Goal: Use online tool/utility: Utilize a website feature to perform a specific function

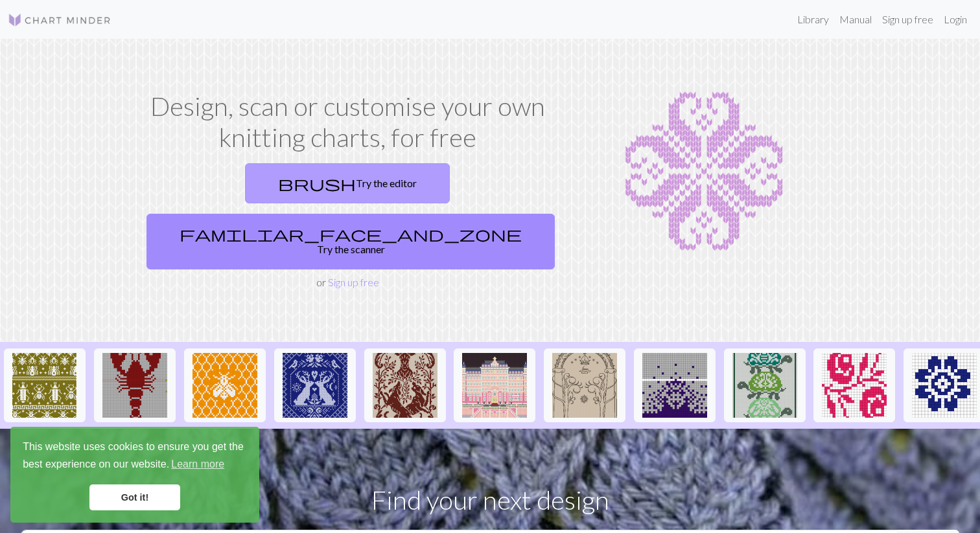
click at [245, 187] on link "brush Try the editor" at bounding box center [347, 183] width 205 height 40
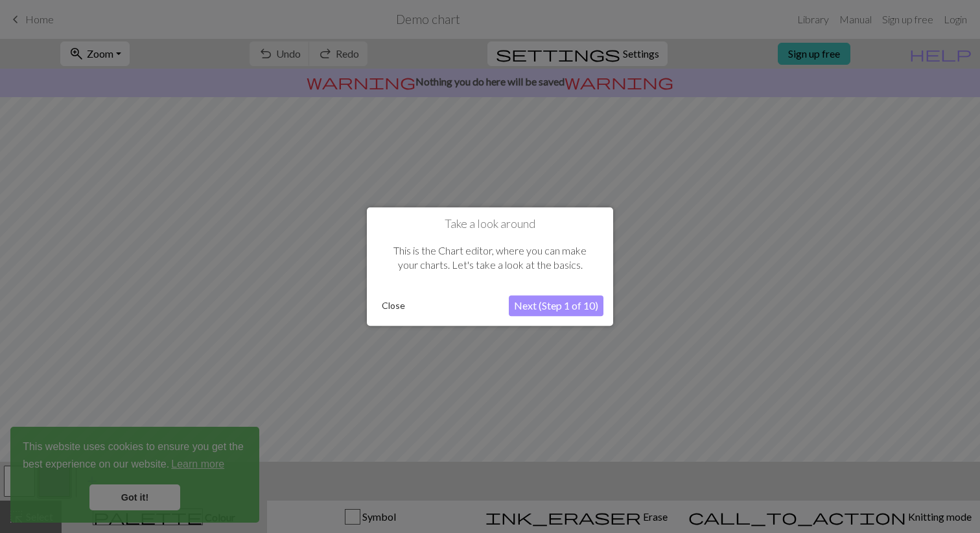
click at [544, 305] on button "Next (Step 1 of 10)" at bounding box center [556, 306] width 95 height 21
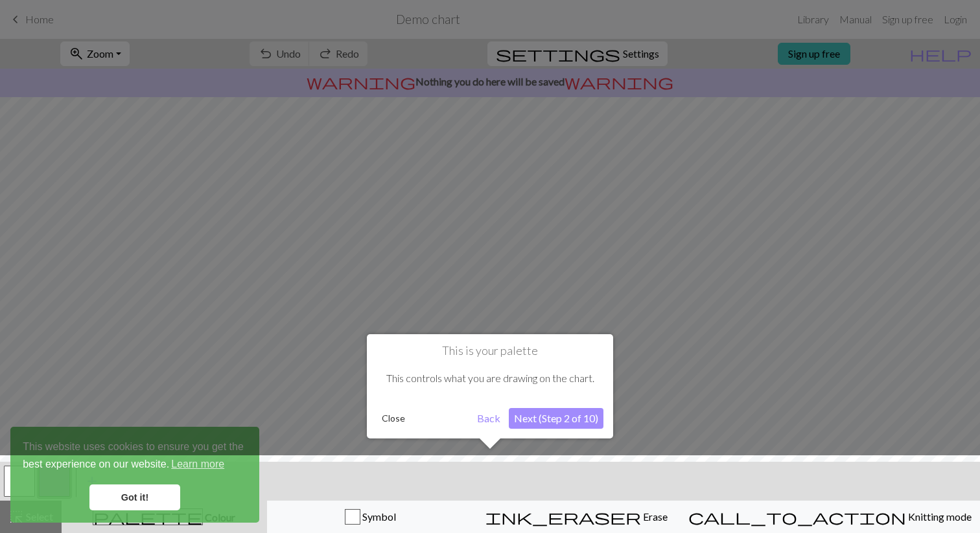
click at [564, 420] on button "Next (Step 2 of 10)" at bounding box center [556, 418] width 95 height 21
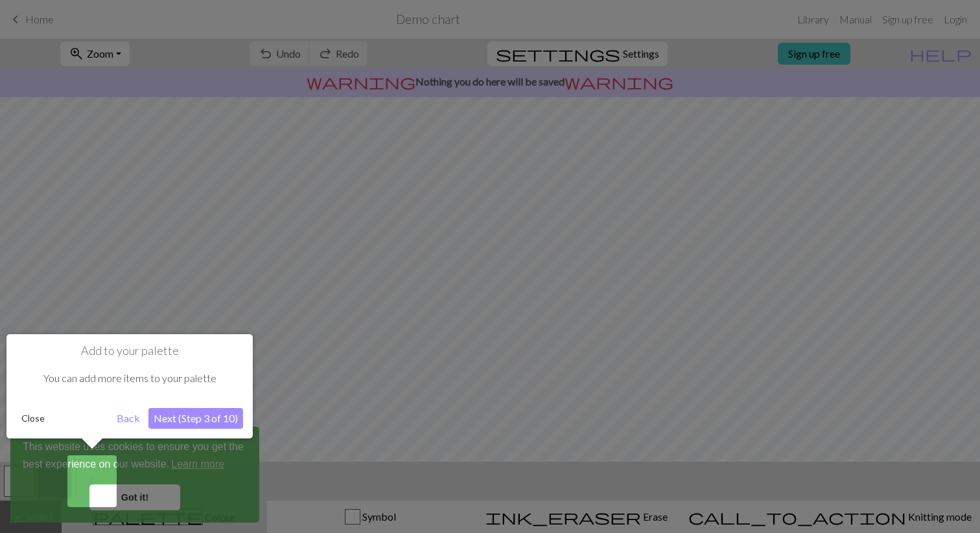
click at [209, 423] on button "Next (Step 3 of 10)" at bounding box center [195, 418] width 95 height 21
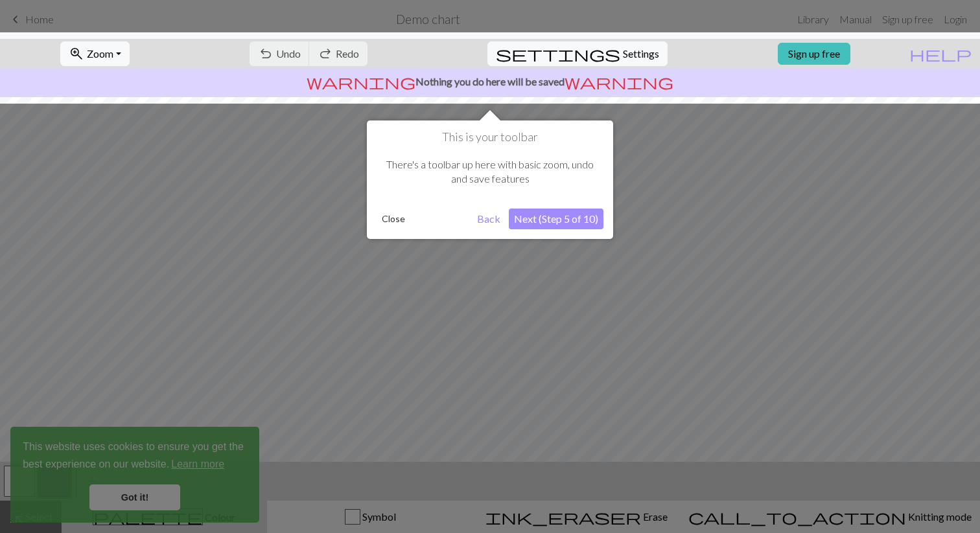
click at [577, 218] on button "Next (Step 5 of 10)" at bounding box center [556, 219] width 95 height 21
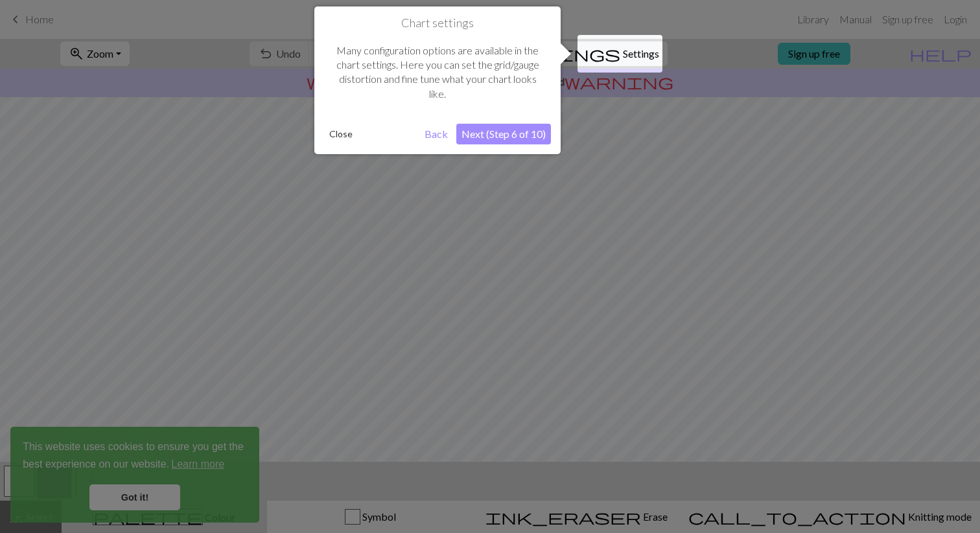
click at [527, 135] on button "Next (Step 6 of 10)" at bounding box center [503, 134] width 95 height 21
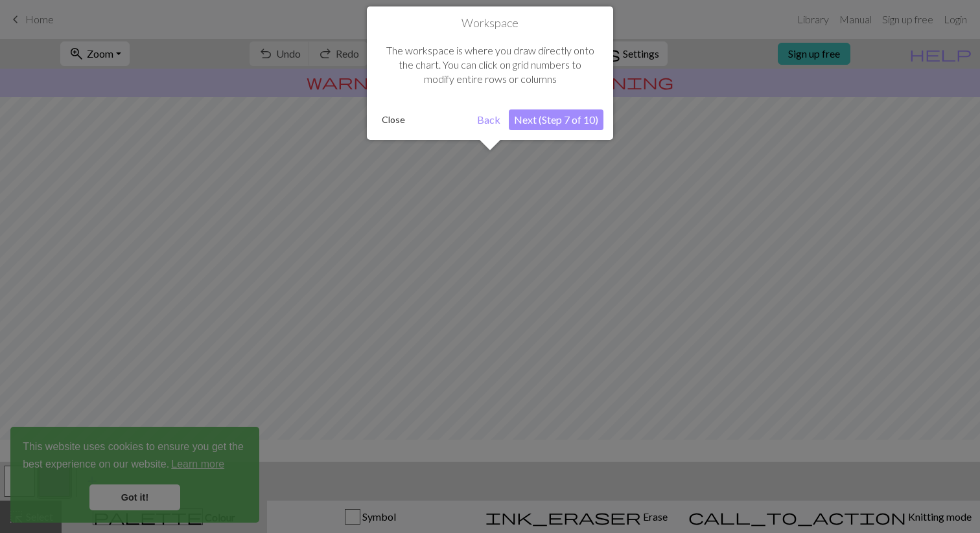
scroll to position [78, 0]
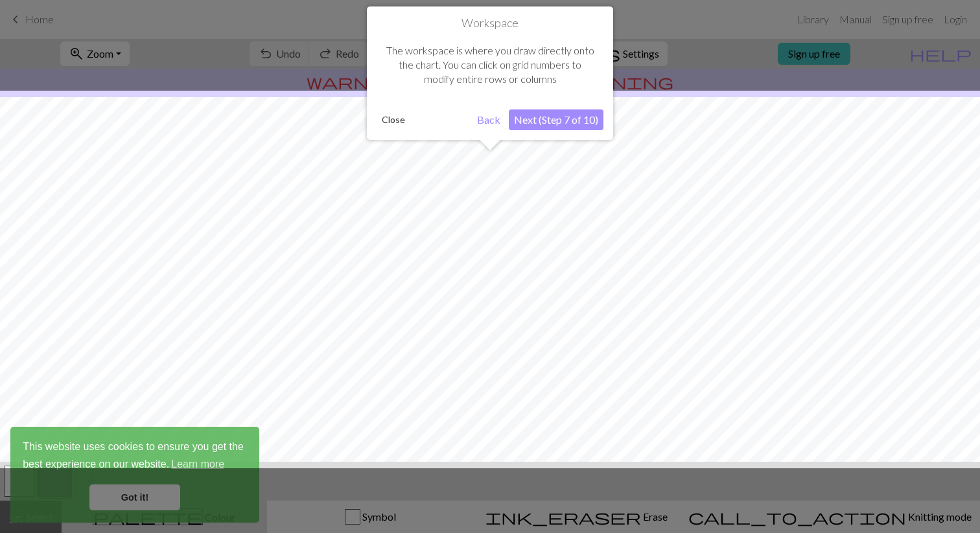
click at [546, 124] on button "Next (Step 7 of 10)" at bounding box center [556, 120] width 95 height 21
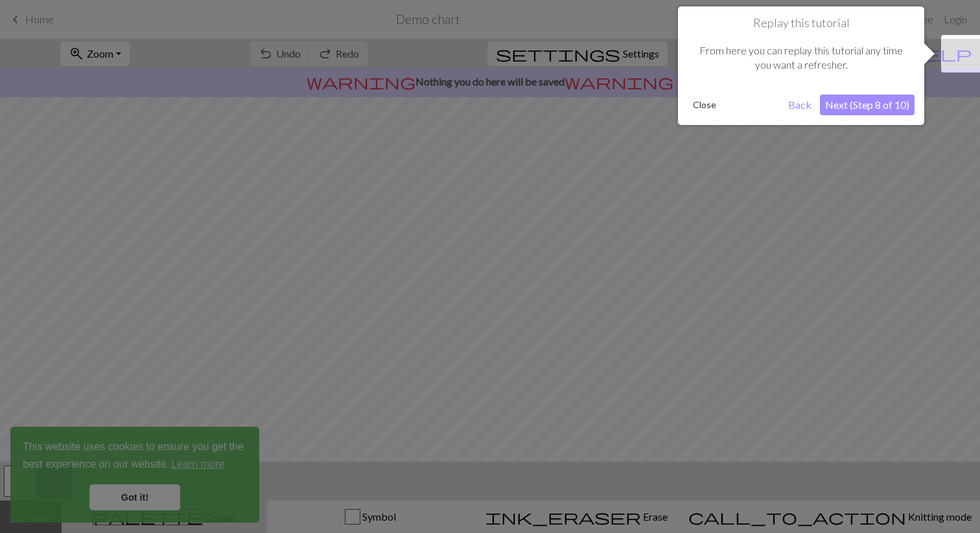
click at [892, 106] on button "Next (Step 8 of 10)" at bounding box center [867, 105] width 95 height 21
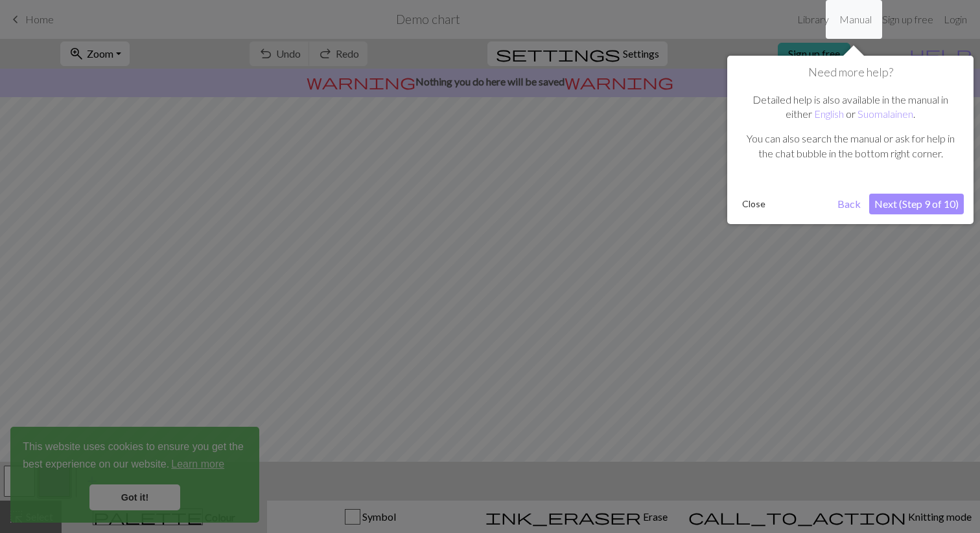
click at [939, 205] on button "Next (Step 9 of 10)" at bounding box center [916, 204] width 95 height 21
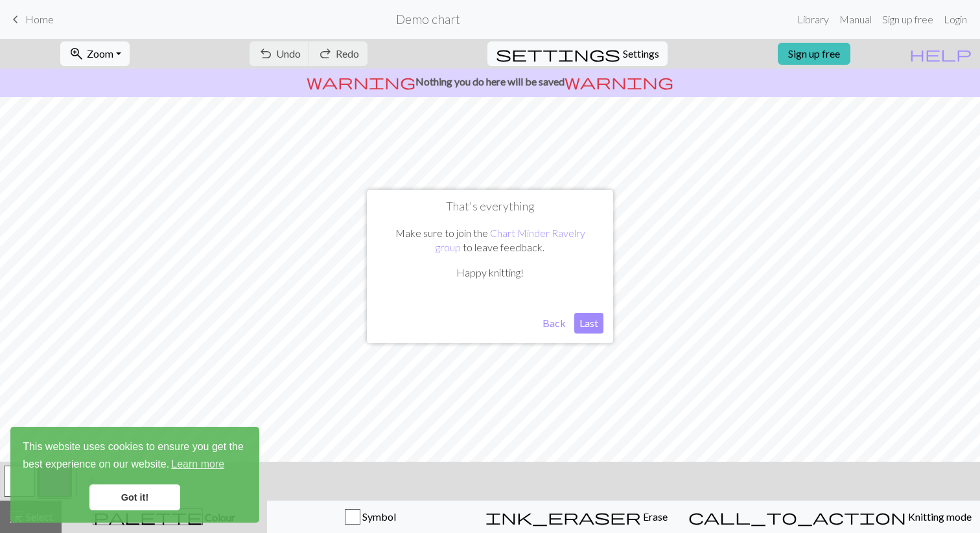
click at [589, 325] on button "Last" at bounding box center [588, 323] width 29 height 21
click at [579, 85] on span "warning" at bounding box center [618, 82] width 109 height 18
click at [850, 54] on link "Sign up free" at bounding box center [814, 54] width 73 height 22
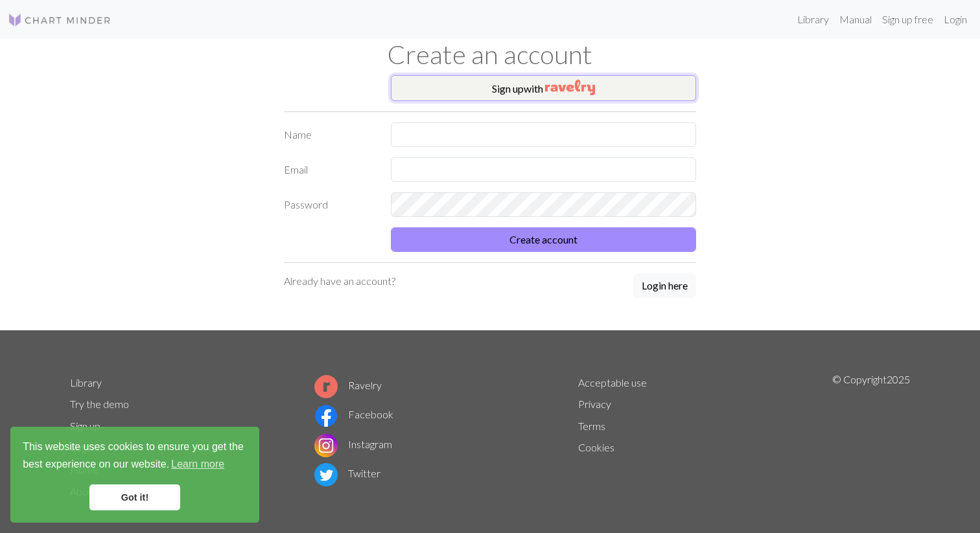
click at [560, 86] on img "button" at bounding box center [570, 88] width 50 height 16
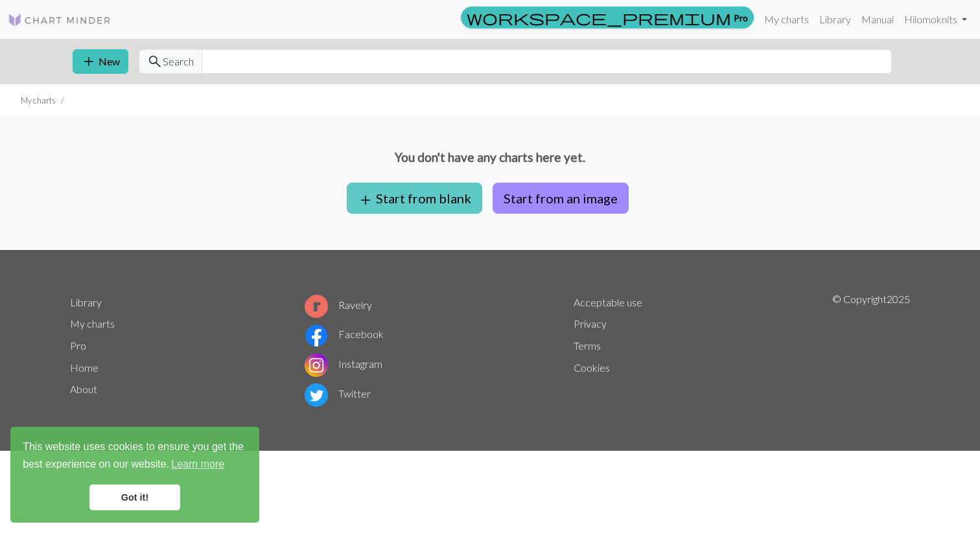
click at [446, 203] on button "add Start from blank" at bounding box center [414, 198] width 135 height 31
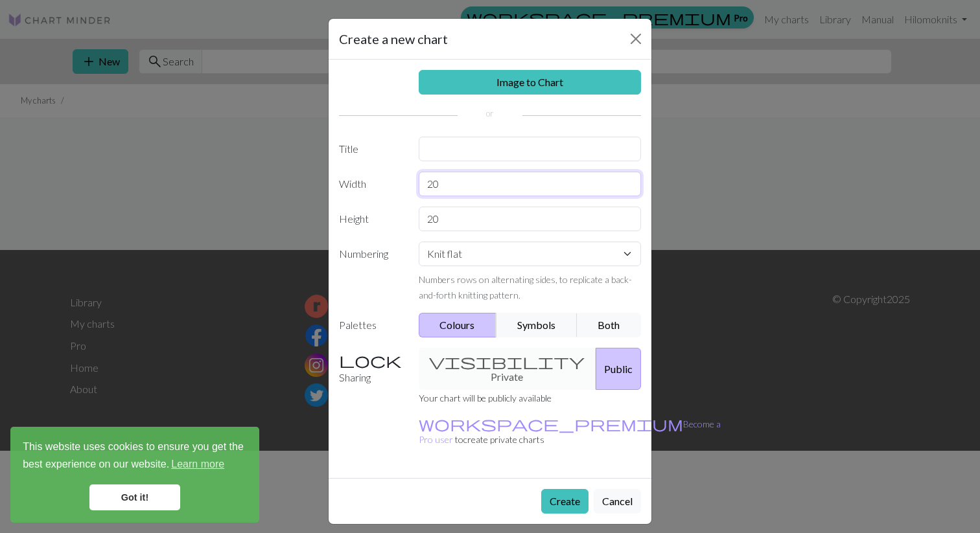
drag, startPoint x: 459, startPoint y: 187, endPoint x: 411, endPoint y: 187, distance: 48.6
click at [411, 187] on div "20" at bounding box center [530, 184] width 238 height 25
type input "60"
drag, startPoint x: 443, startPoint y: 218, endPoint x: 404, endPoint y: 219, distance: 39.5
click at [404, 219] on div "Height 20" at bounding box center [490, 219] width 318 height 25
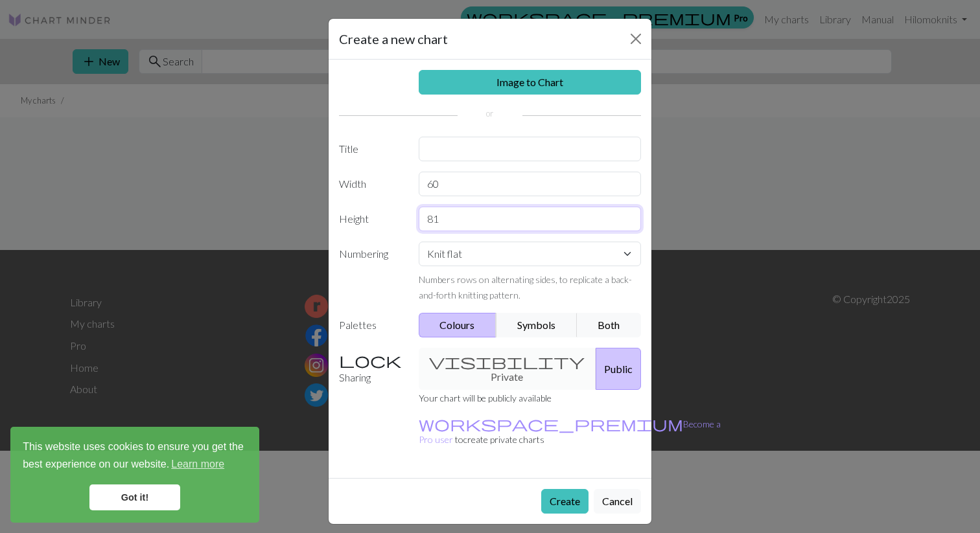
type input "81"
click at [526, 146] on input "text" at bounding box center [530, 149] width 223 height 25
type input "flower sleeves"
click at [567, 489] on button "Create" at bounding box center [564, 501] width 47 height 25
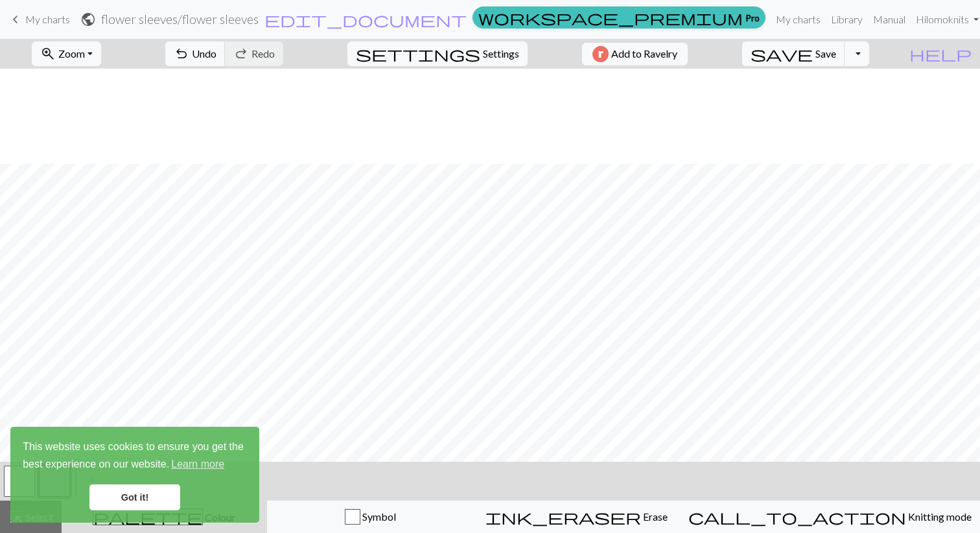
scroll to position [0, 1]
click at [483, 54] on span "Settings" at bounding box center [501, 54] width 36 height 16
select select "aran"
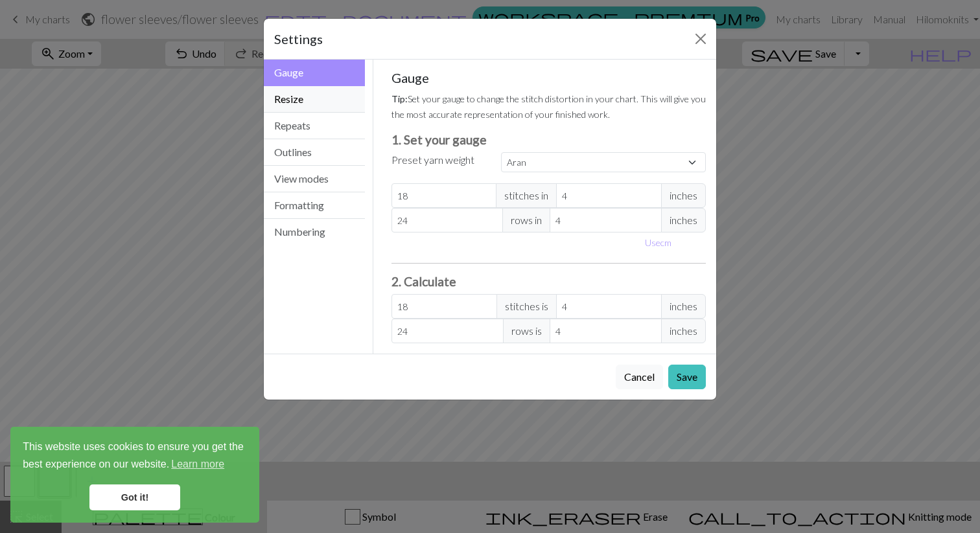
click at [319, 102] on button "Resize" at bounding box center [314, 99] width 101 height 27
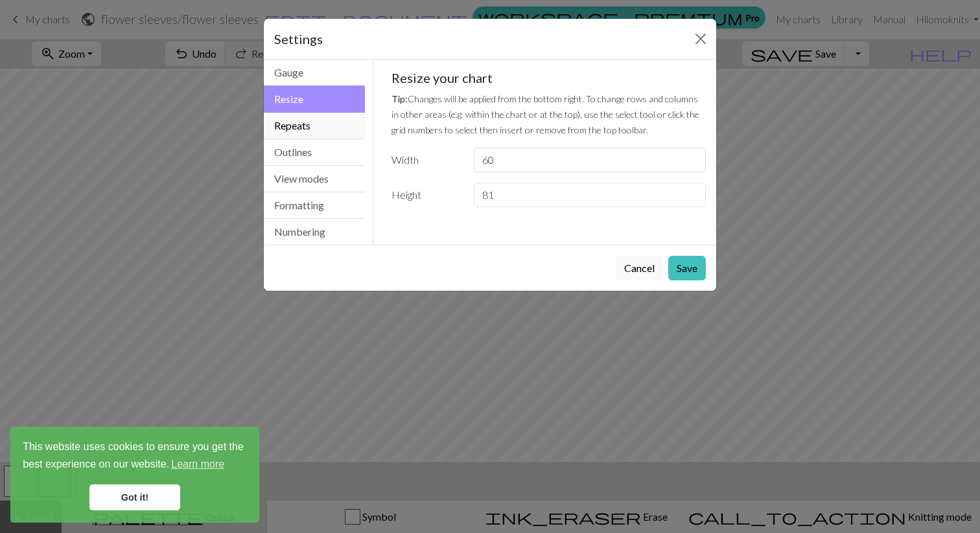
click at [317, 130] on button "Repeats" at bounding box center [314, 126] width 101 height 27
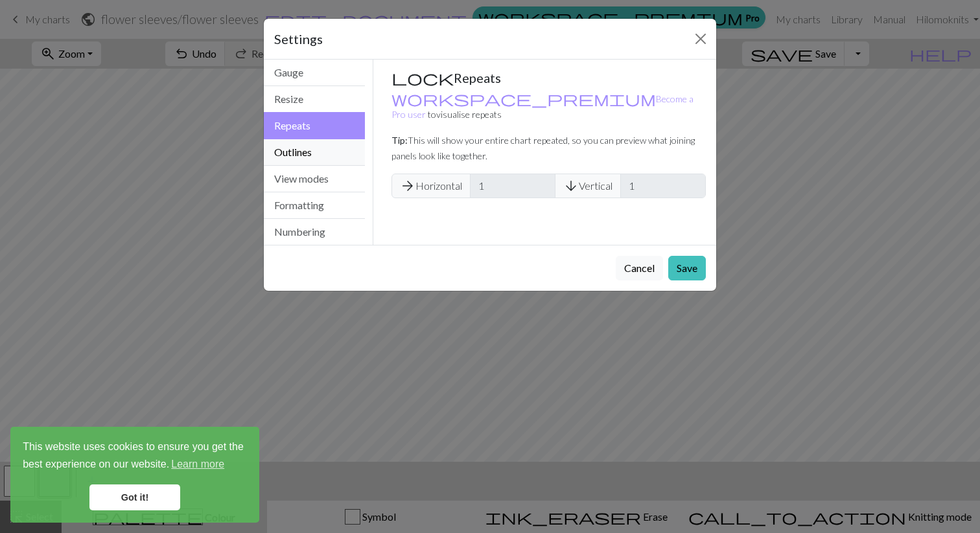
click at [318, 149] on button "Outlines" at bounding box center [314, 152] width 101 height 27
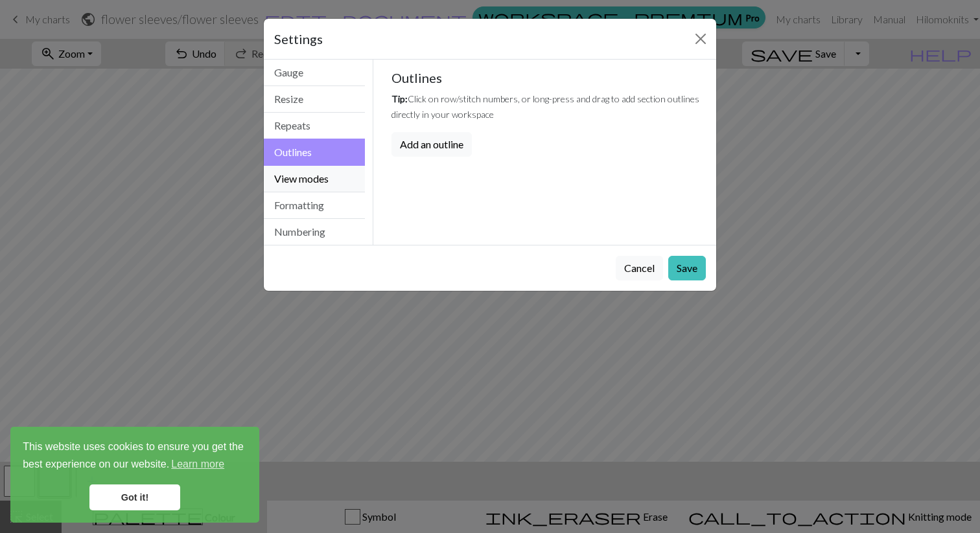
click at [319, 184] on button "View modes" at bounding box center [314, 179] width 101 height 27
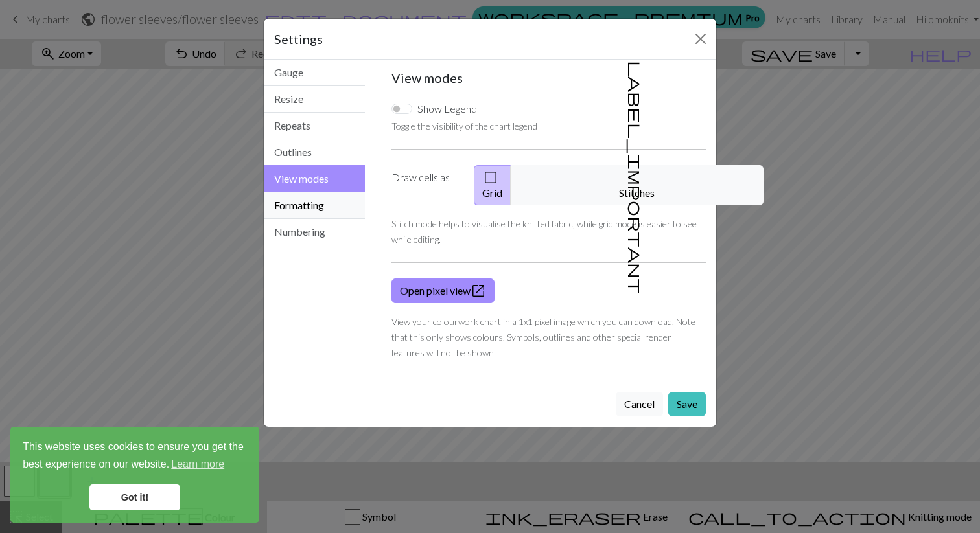
click at [318, 209] on button "Formatting" at bounding box center [314, 205] width 101 height 27
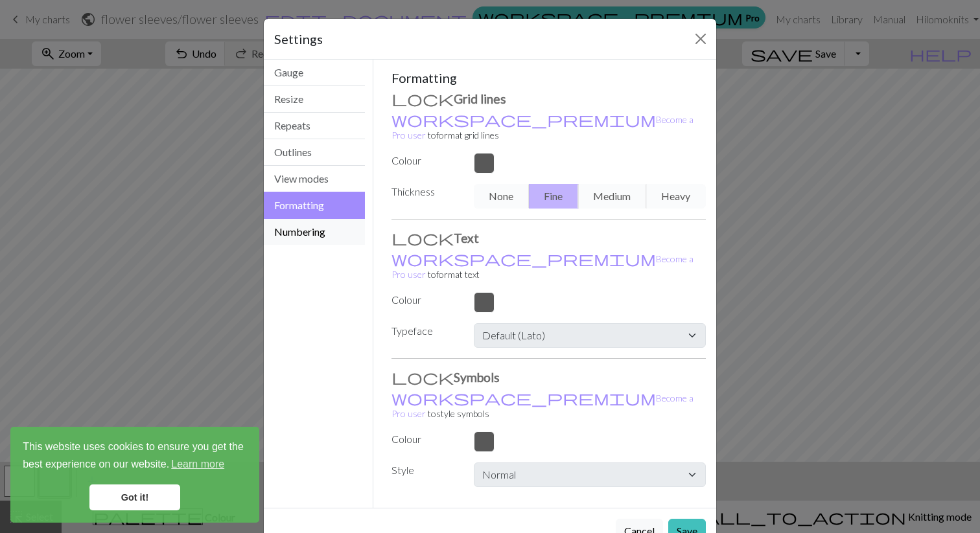
click at [318, 230] on button "Numbering" at bounding box center [314, 232] width 101 height 26
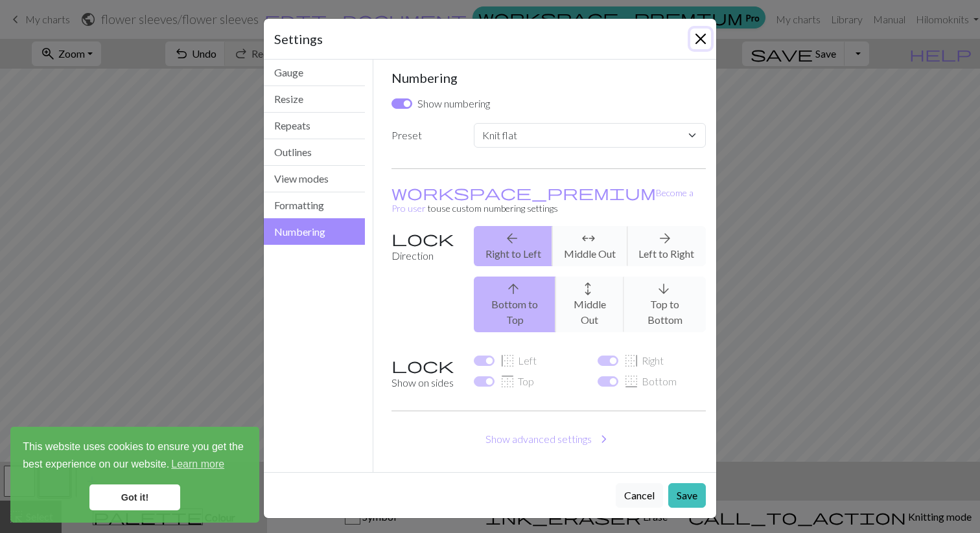
click at [702, 40] on button "Close" at bounding box center [700, 39] width 21 height 21
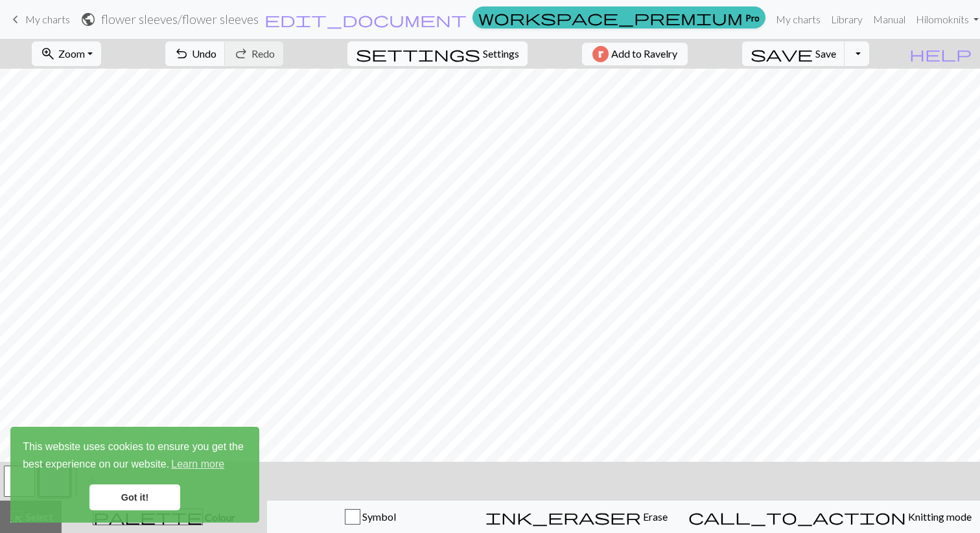
click at [493, 57] on span "Settings" at bounding box center [501, 54] width 36 height 16
select select "flat"
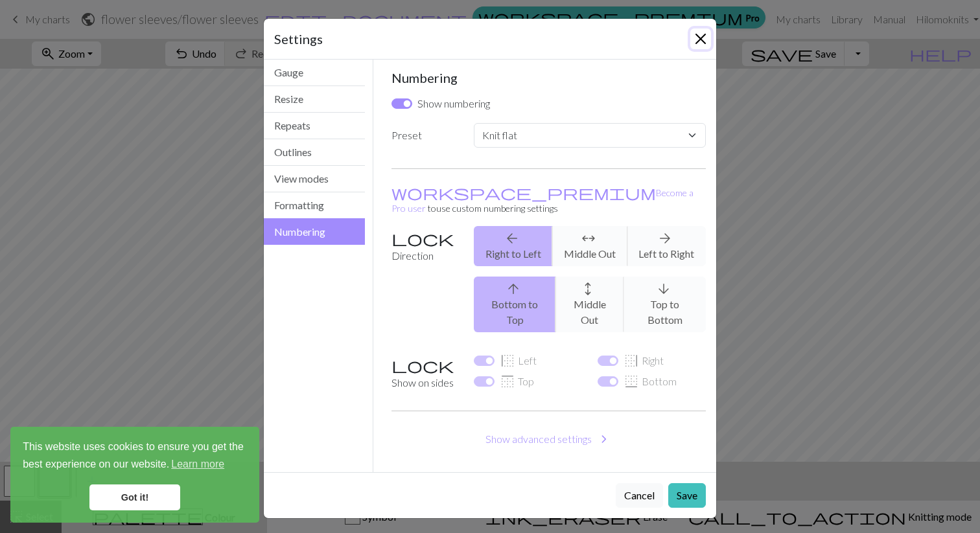
click at [702, 45] on button "Close" at bounding box center [700, 39] width 21 height 21
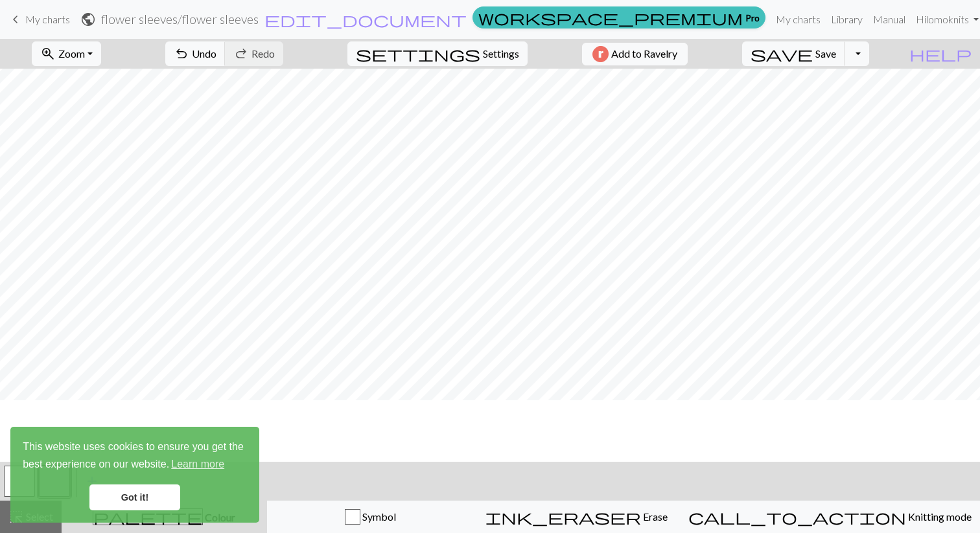
scroll to position [715, 1]
click at [136, 492] on link "Got it!" at bounding box center [134, 498] width 91 height 26
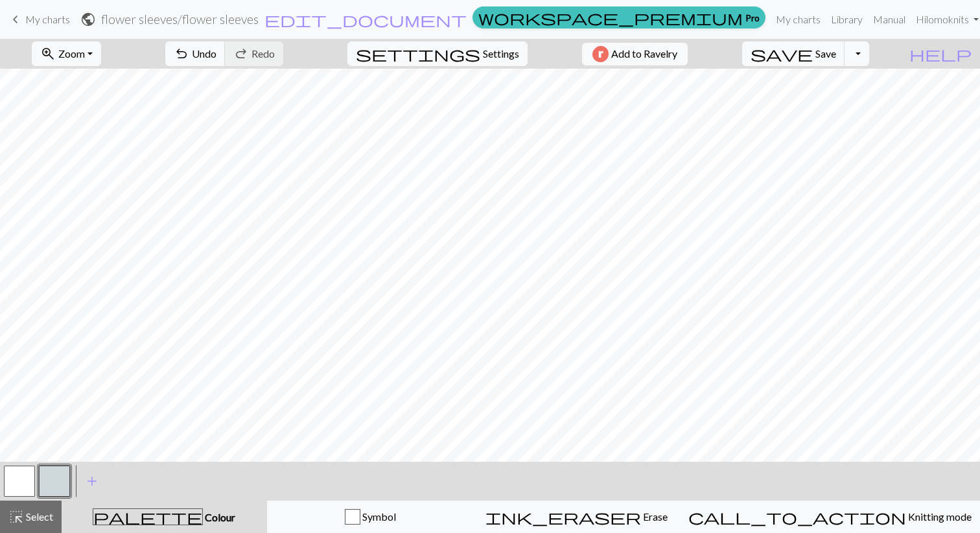
click at [203, 512] on span "Colour" at bounding box center [219, 517] width 32 height 12
click at [91, 481] on span "add" at bounding box center [92, 481] width 16 height 18
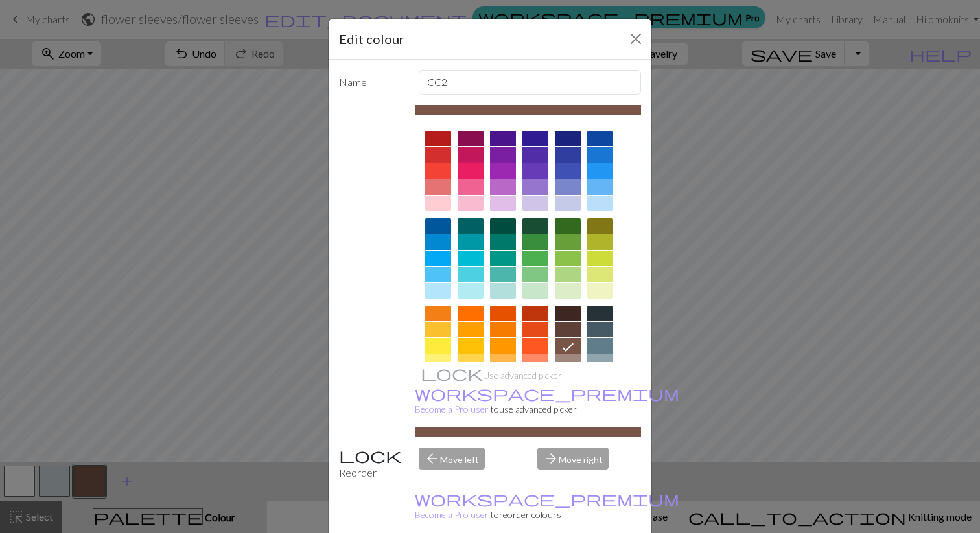
click at [476, 174] on div at bounding box center [471, 171] width 26 height 16
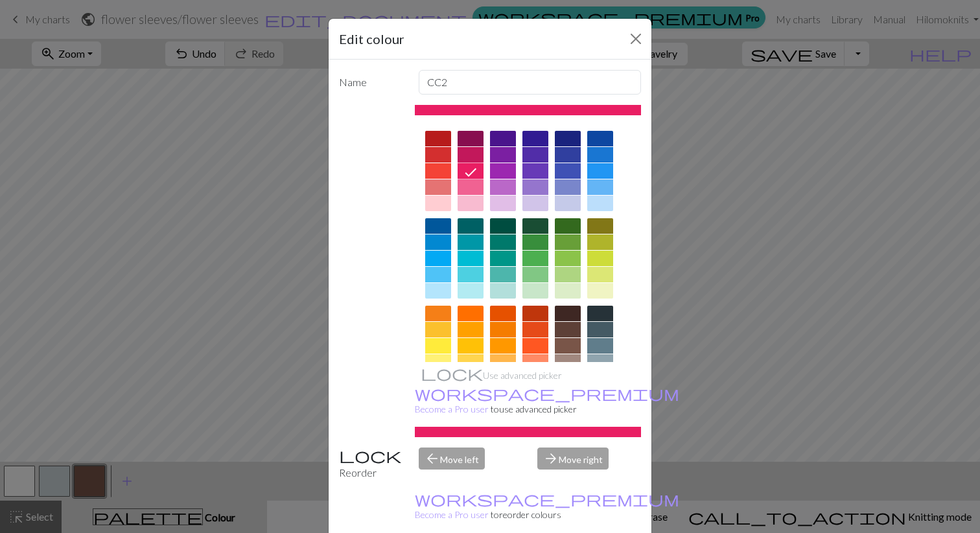
click at [441, 343] on div at bounding box center [438, 346] width 26 height 16
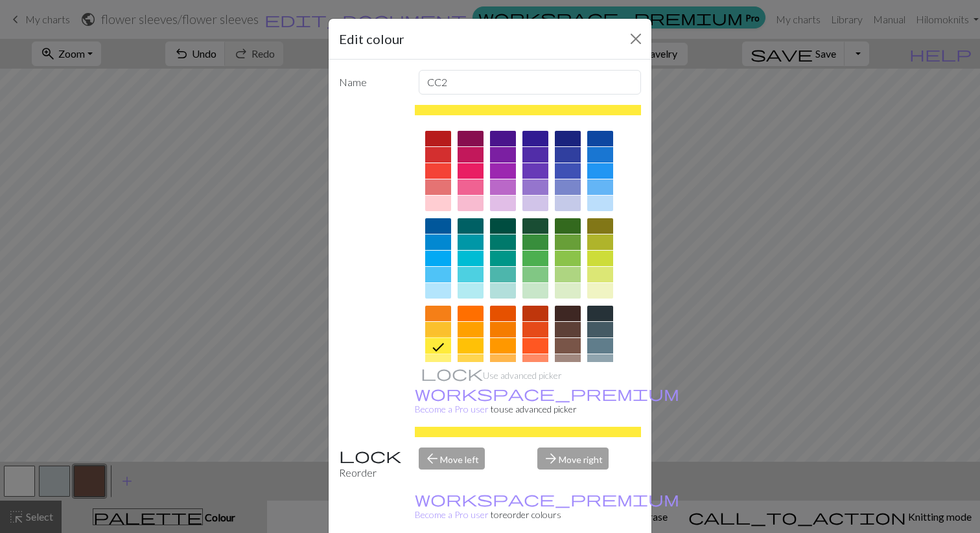
click at [472, 170] on div at bounding box center [471, 171] width 26 height 16
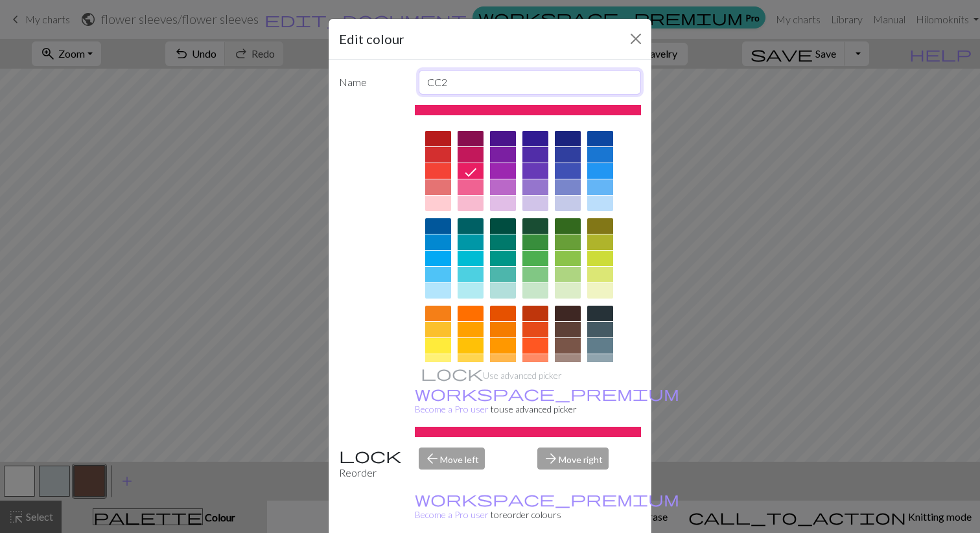
click at [448, 82] on input "CC2" at bounding box center [530, 82] width 223 height 25
click at [631, 32] on button "Close" at bounding box center [635, 39] width 21 height 21
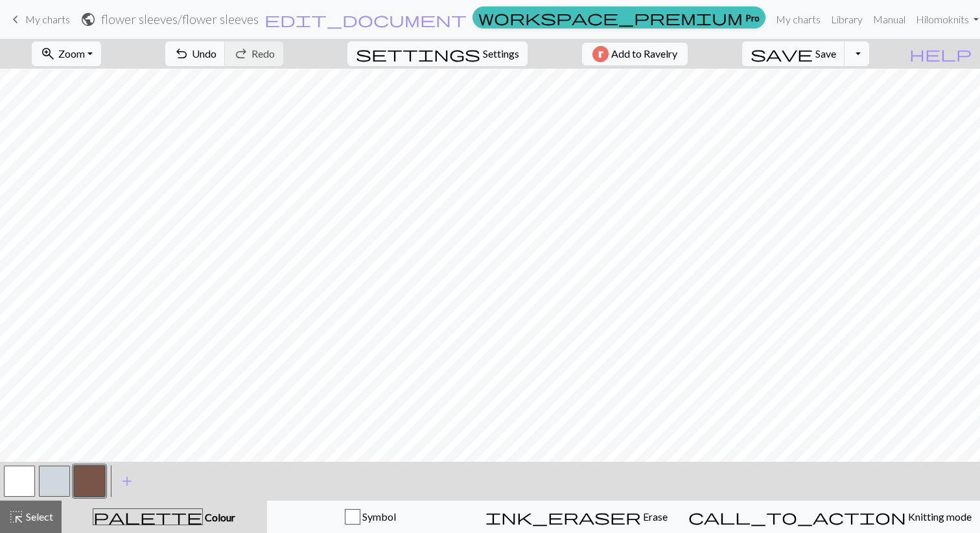
click at [53, 478] on button "button" at bounding box center [54, 481] width 31 height 31
click at [60, 483] on button "button" at bounding box center [54, 481] width 31 height 31
click at [60, 483] on div "Edit colour Name CC1 Use advanced picker workspace_premium Become a Pro user to…" at bounding box center [490, 266] width 980 height 533
click at [167, 514] on span "palette" at bounding box center [147, 517] width 109 height 18
click at [56, 480] on button "button" at bounding box center [54, 481] width 31 height 31
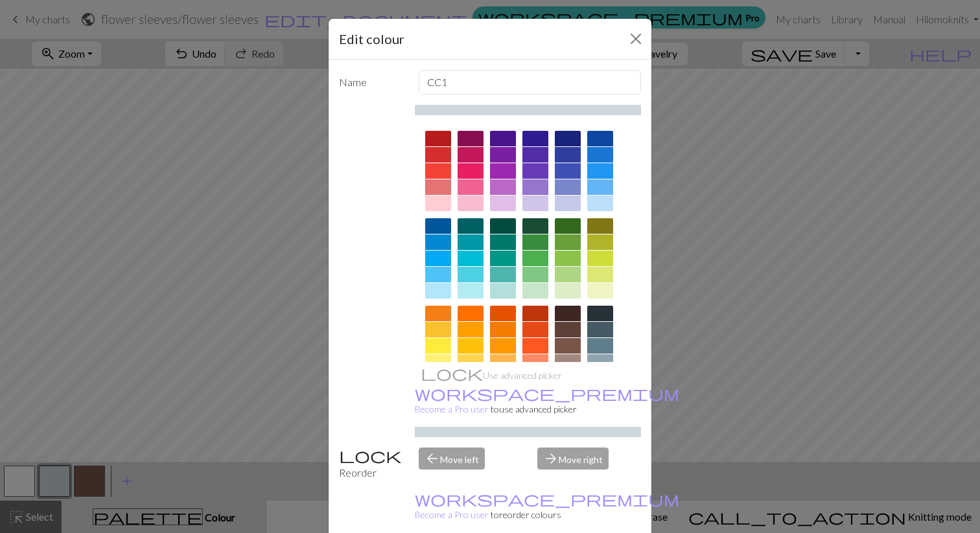
click at [471, 172] on div at bounding box center [471, 171] width 26 height 16
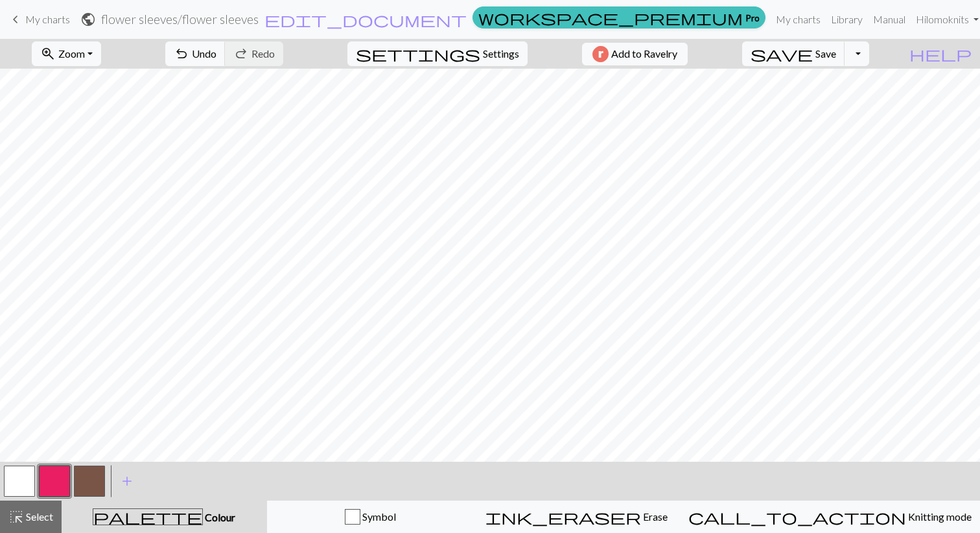
click at [88, 474] on button "button" at bounding box center [89, 481] width 31 height 31
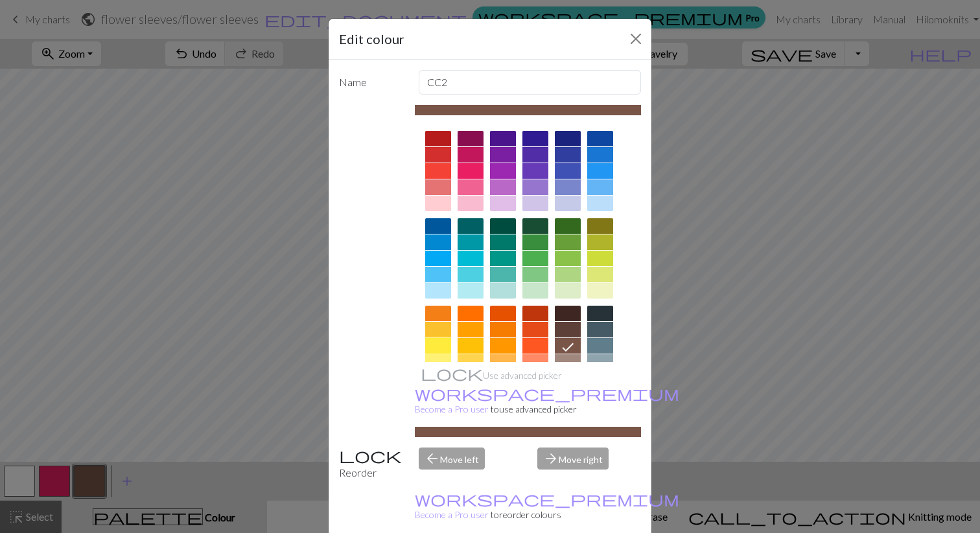
click at [443, 339] on div at bounding box center [438, 346] width 26 height 16
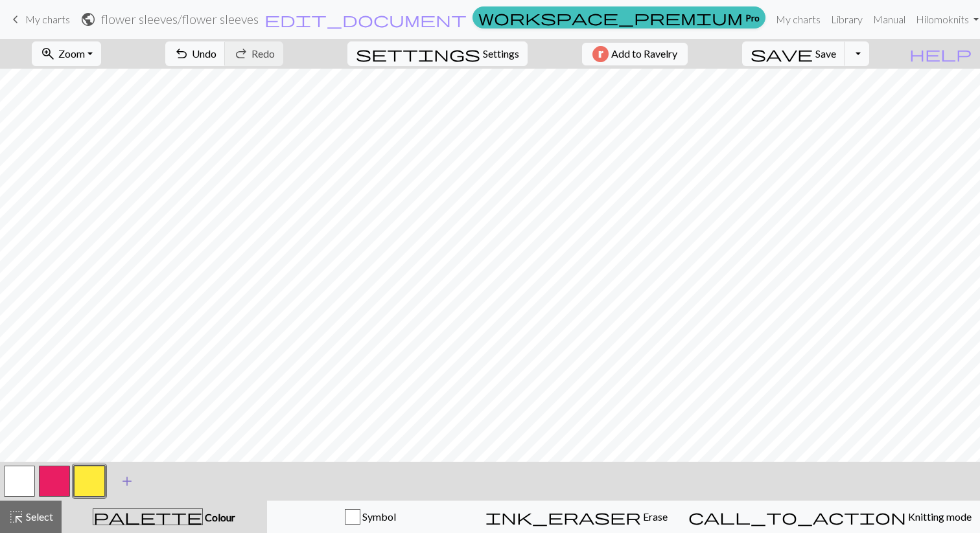
click at [125, 481] on span "add" at bounding box center [127, 481] width 16 height 18
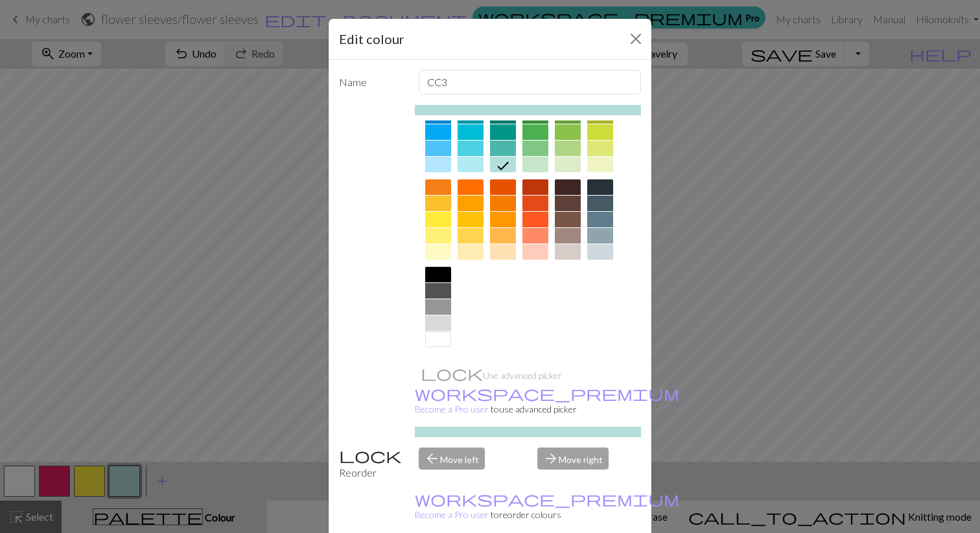
scroll to position [14, 0]
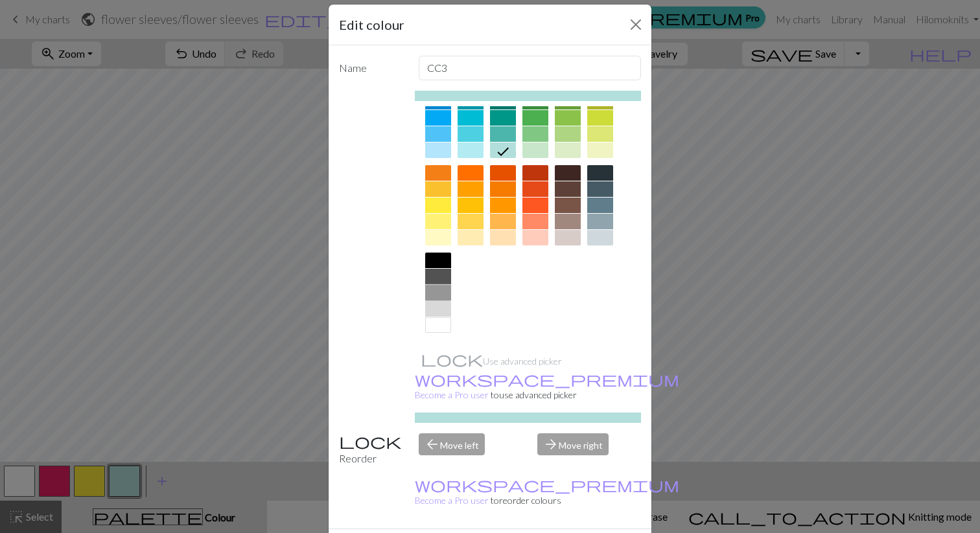
click at [441, 290] on div at bounding box center [438, 293] width 26 height 16
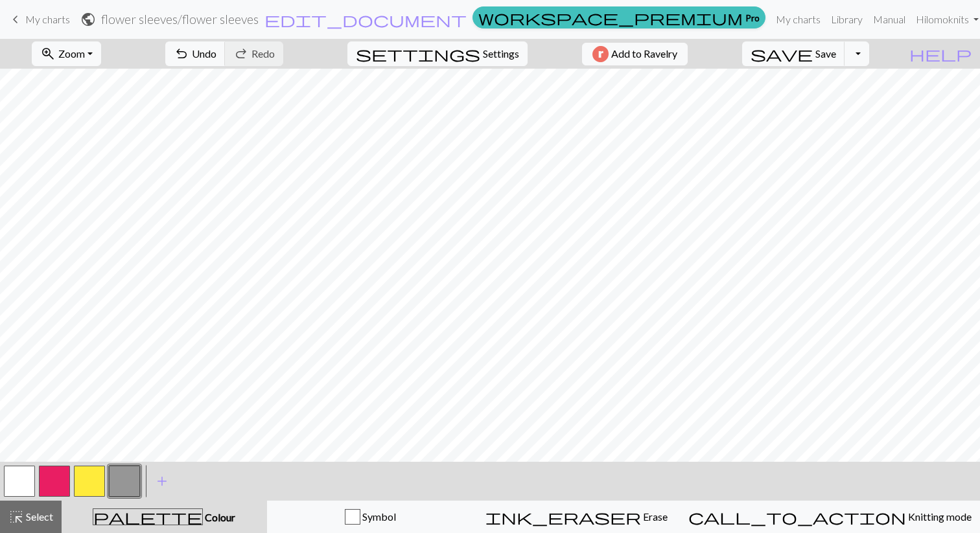
click at [132, 476] on button "button" at bounding box center [124, 481] width 31 height 31
click at [132, 476] on div "Edit colour Name CC3 Use advanced picker workspace_premium Become a Pro user to…" at bounding box center [490, 266] width 980 height 533
click at [115, 480] on button "button" at bounding box center [124, 481] width 31 height 31
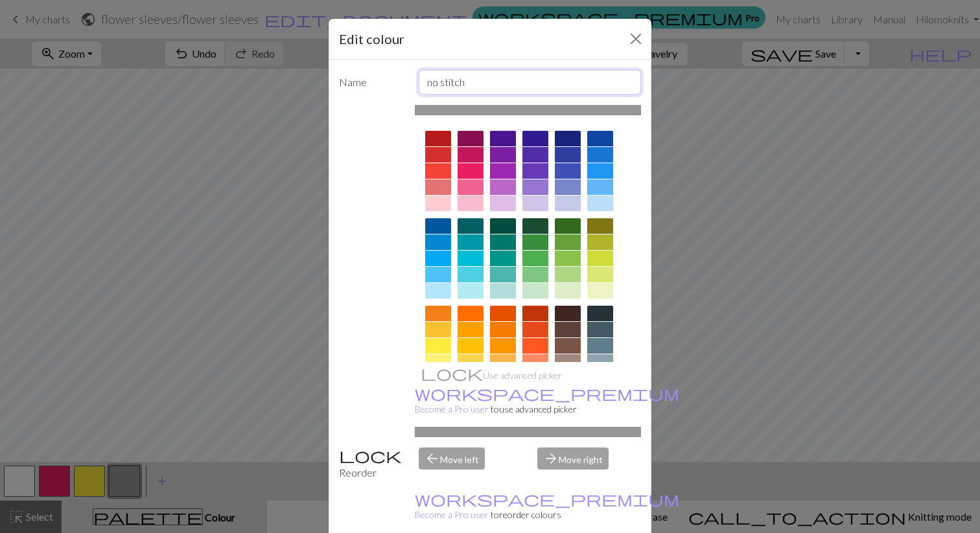
type input "no stitch"
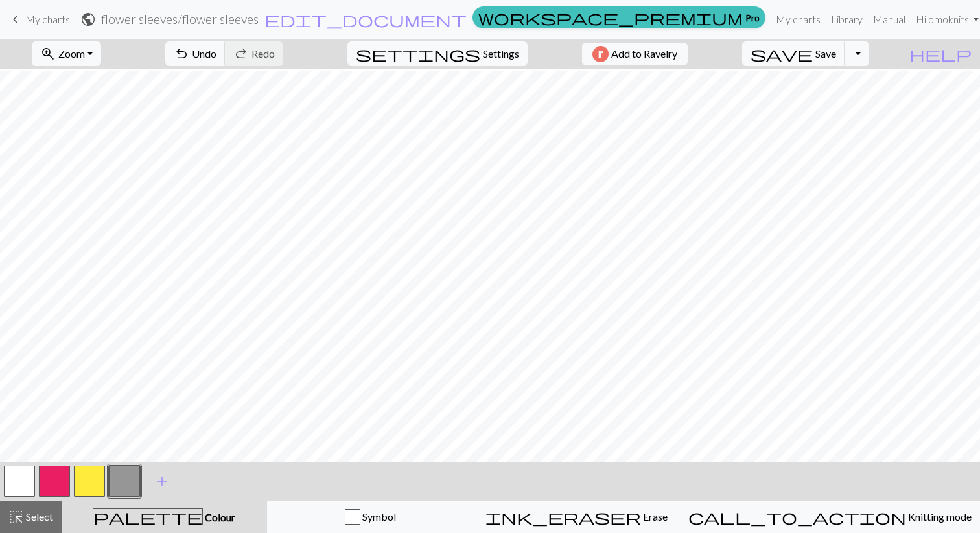
scroll to position [5, 1]
click at [85, 51] on span "Zoom" at bounding box center [71, 53] width 27 height 12
click at [100, 155] on button "50%" at bounding box center [83, 155] width 102 height 21
click at [500, 62] on button "settings Settings" at bounding box center [437, 53] width 180 height 25
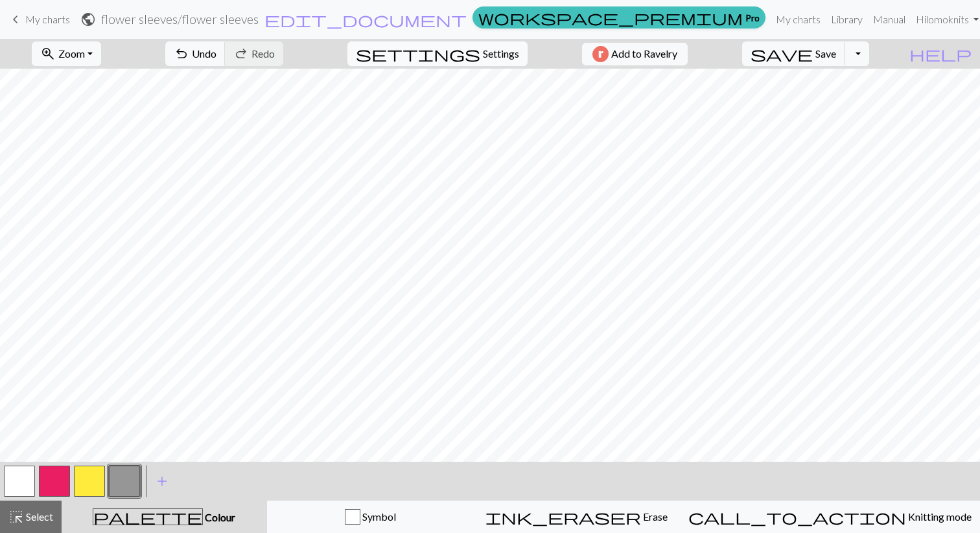
select select "flat"
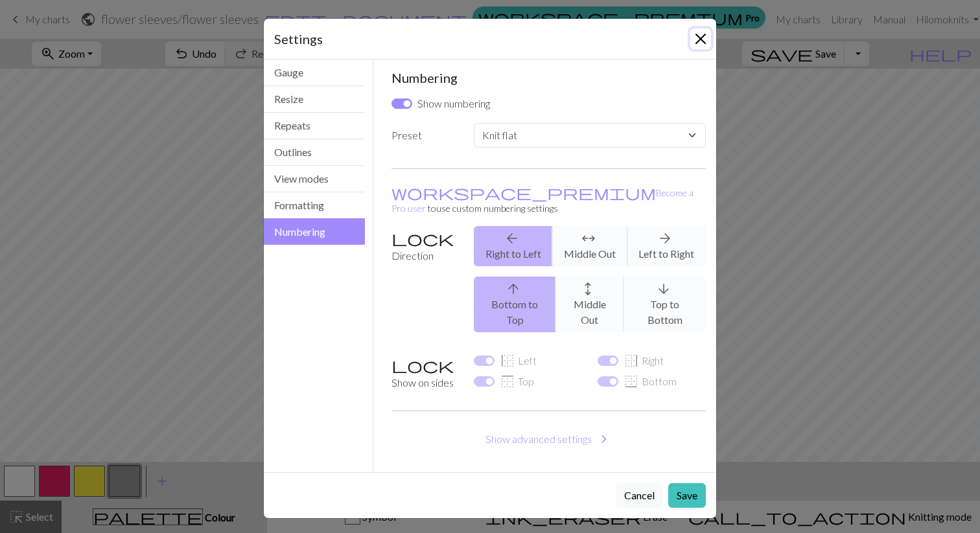
click at [700, 40] on button "Close" at bounding box center [700, 39] width 21 height 21
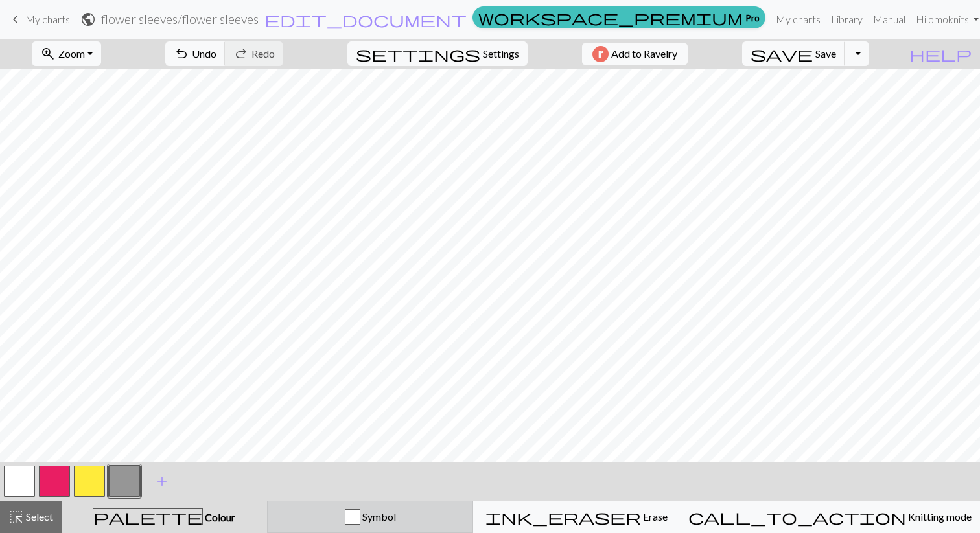
click at [434, 517] on div "Symbol" at bounding box center [370, 517] width 190 height 16
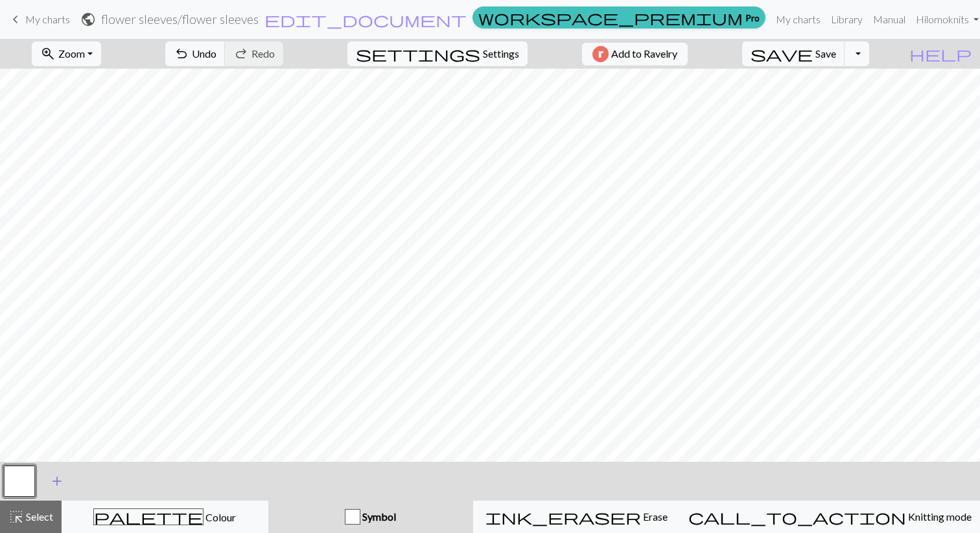
click at [59, 479] on span "add" at bounding box center [57, 481] width 16 height 18
click at [44, 482] on button "button" at bounding box center [54, 481] width 31 height 31
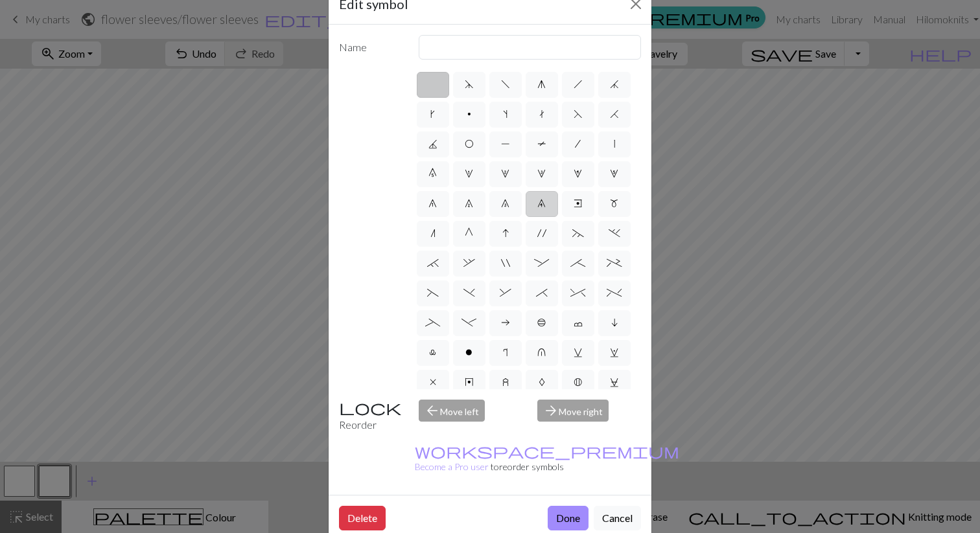
scroll to position [0, 0]
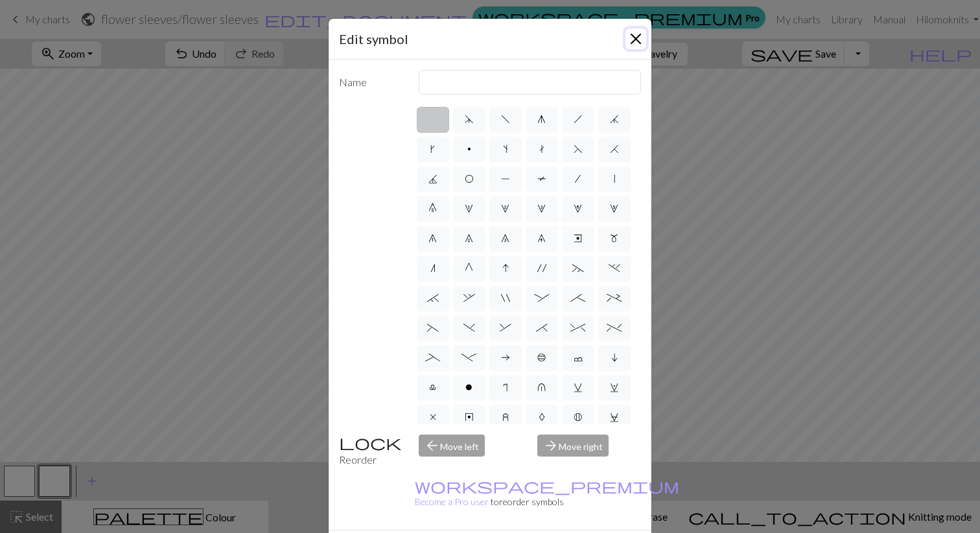
click at [634, 34] on button "Close" at bounding box center [635, 39] width 21 height 21
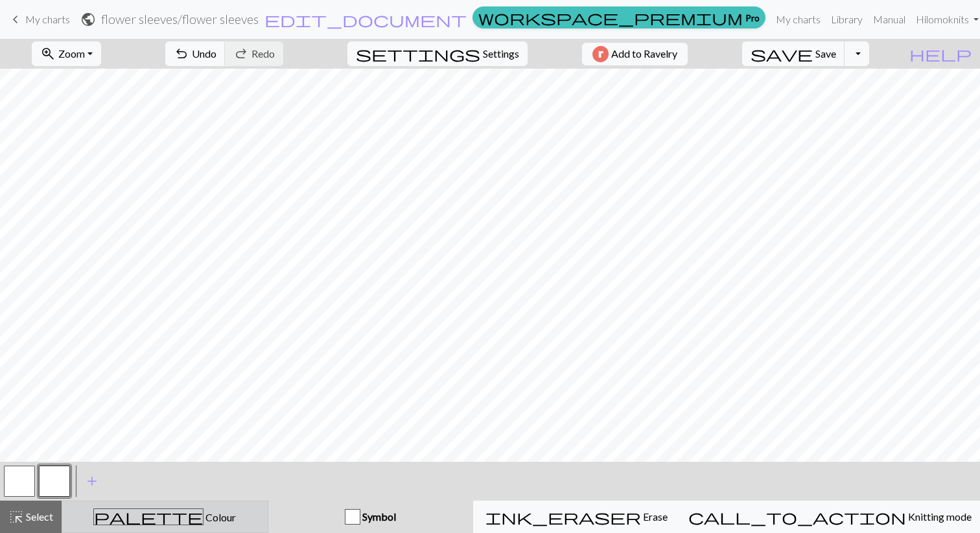
click at [171, 525] on div "palette Colour Colour" at bounding box center [165, 517] width 190 height 17
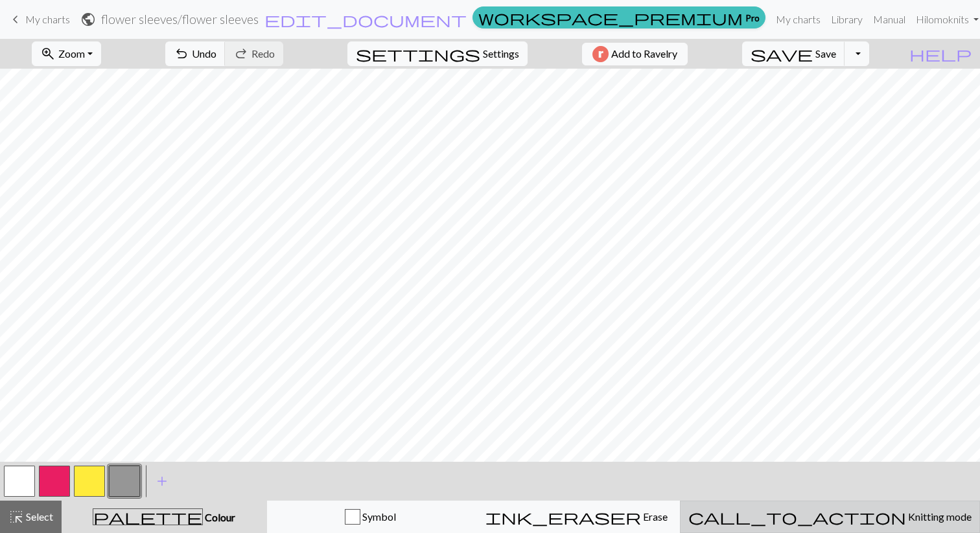
click at [906, 516] on span "Knitting mode" at bounding box center [938, 517] width 65 height 12
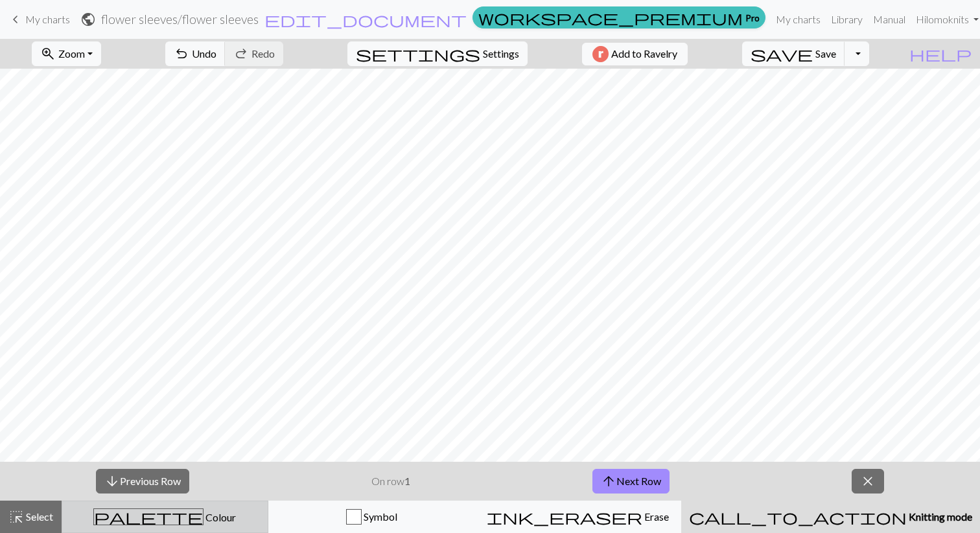
click at [203, 522] on span "Colour" at bounding box center [219, 517] width 32 height 12
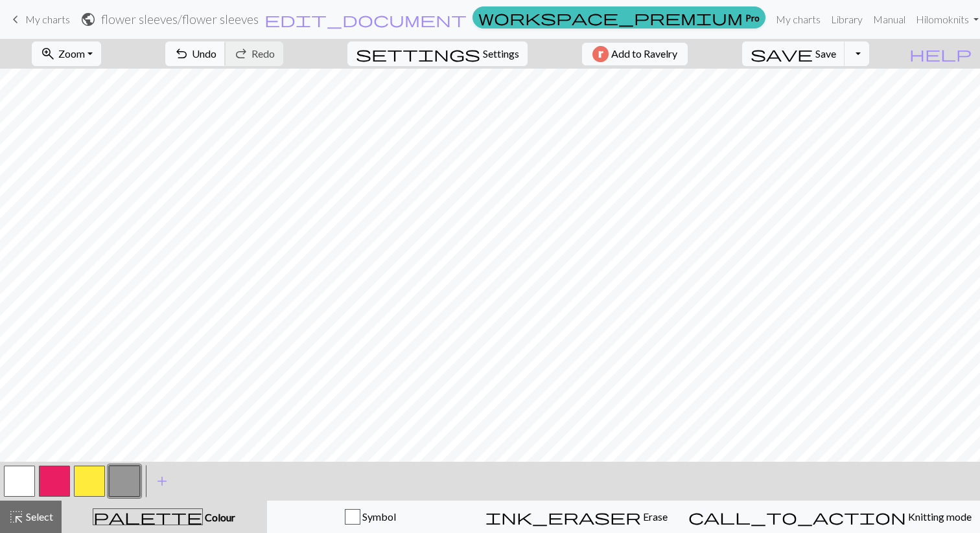
click at [216, 58] on span "Undo" at bounding box center [204, 53] width 25 height 12
click at [101, 49] on button "zoom_in Zoom Zoom" at bounding box center [66, 53] width 69 height 25
click at [111, 171] on button "100%" at bounding box center [83, 176] width 102 height 21
click at [101, 59] on button "zoom_in Zoom Zoom" at bounding box center [66, 53] width 69 height 25
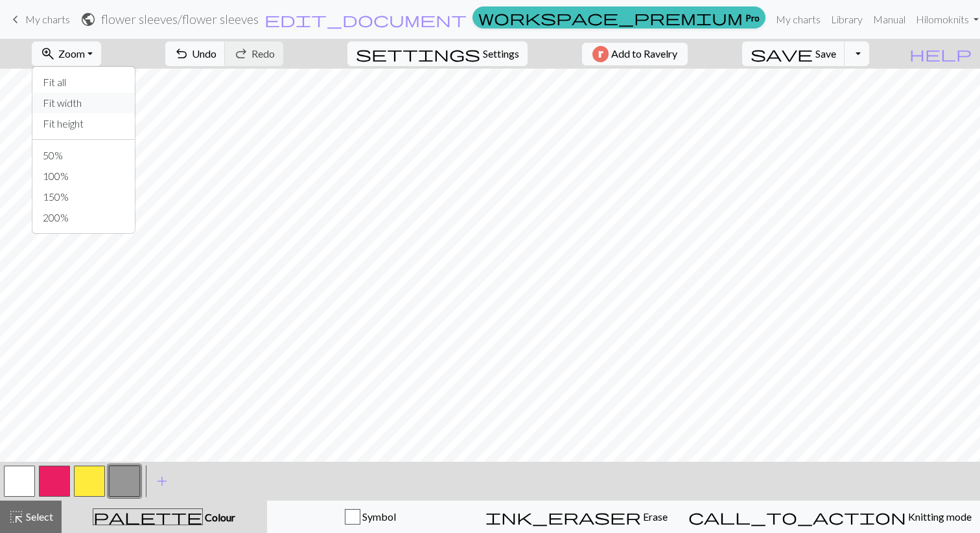
click at [113, 107] on button "Fit width" at bounding box center [83, 103] width 102 height 21
click at [869, 58] on button "Toggle Dropdown" at bounding box center [856, 53] width 25 height 25
click at [869, 51] on button "Toggle Dropdown" at bounding box center [856, 53] width 25 height 25
click at [839, 58] on button "save Save Save" at bounding box center [793, 53] width 103 height 25
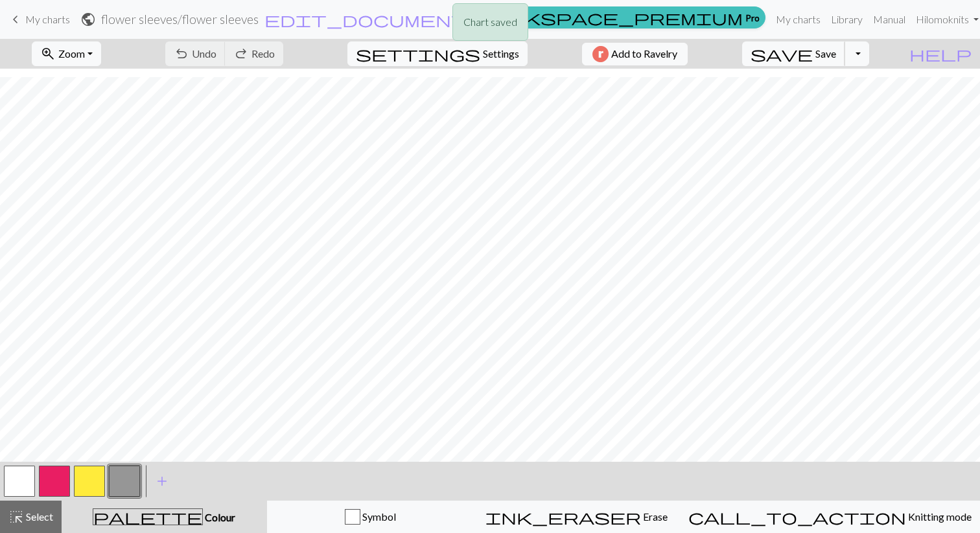
scroll to position [177, 0]
click at [55, 486] on button "button" at bounding box center [54, 481] width 31 height 31
click at [27, 488] on button "button" at bounding box center [19, 481] width 31 height 31
click at [91, 477] on button "button" at bounding box center [89, 481] width 31 height 31
click at [22, 482] on button "button" at bounding box center [19, 481] width 31 height 31
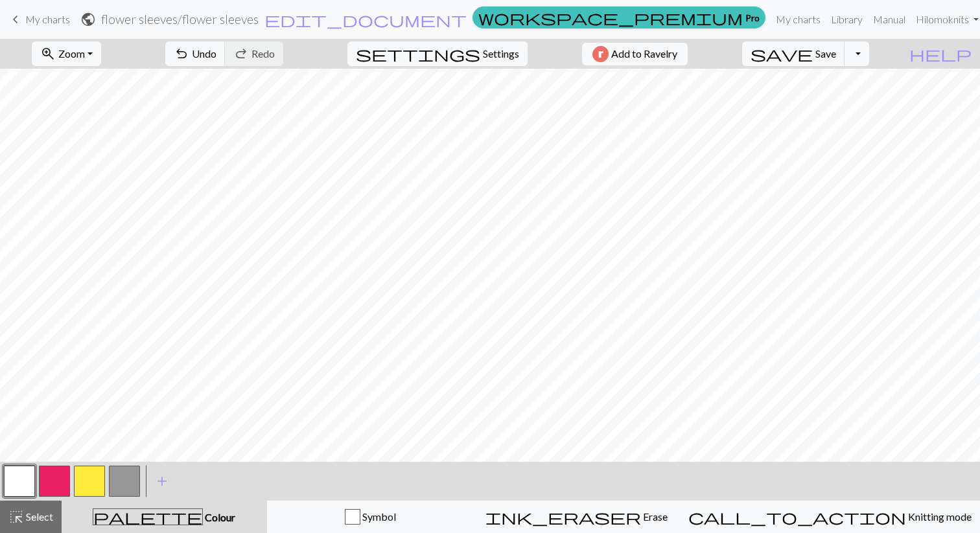
click at [47, 480] on button "button" at bounding box center [54, 481] width 31 height 31
click at [16, 491] on button "button" at bounding box center [19, 481] width 31 height 31
click at [189, 59] on span "undo" at bounding box center [182, 54] width 16 height 18
click at [56, 482] on button "button" at bounding box center [54, 481] width 31 height 31
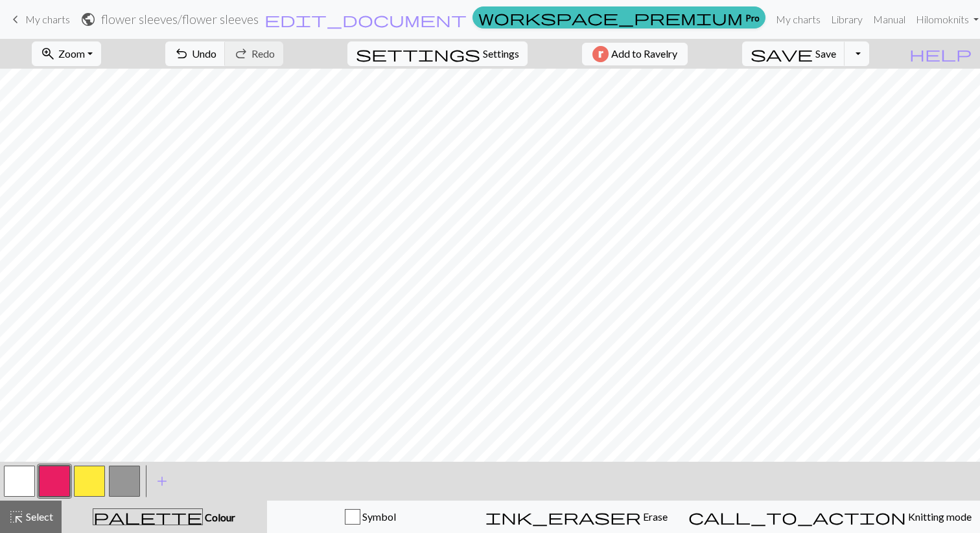
click at [17, 480] on button "button" at bounding box center [19, 481] width 31 height 31
click at [46, 483] on button "button" at bounding box center [54, 481] width 31 height 31
click at [98, 62] on button "zoom_in Zoom Zoom" at bounding box center [66, 53] width 69 height 25
click at [104, 124] on button "Fit height" at bounding box center [83, 123] width 102 height 21
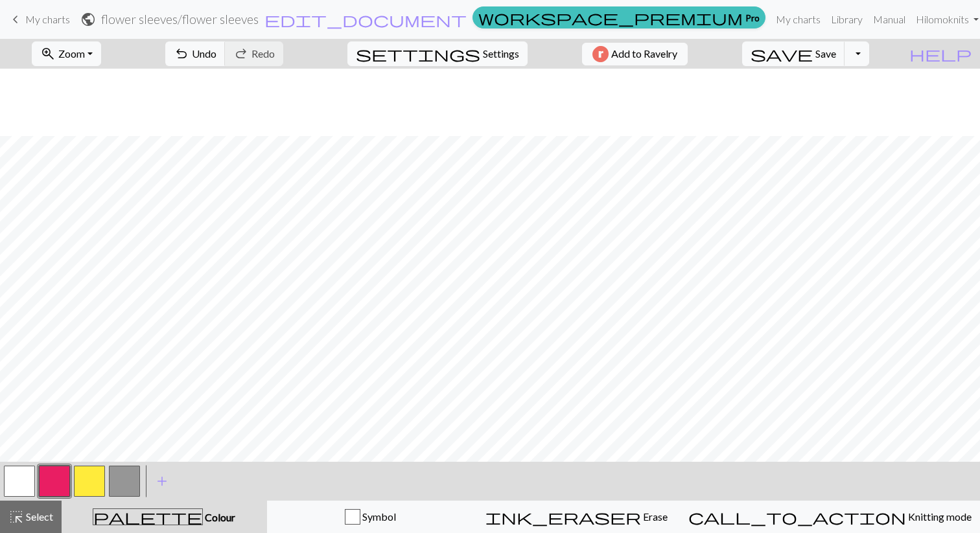
scroll to position [177, 0]
click at [869, 49] on button "Toggle Dropdown" at bounding box center [856, 53] width 25 height 25
click at [852, 109] on button "save_alt Download" at bounding box center [762, 103] width 214 height 21
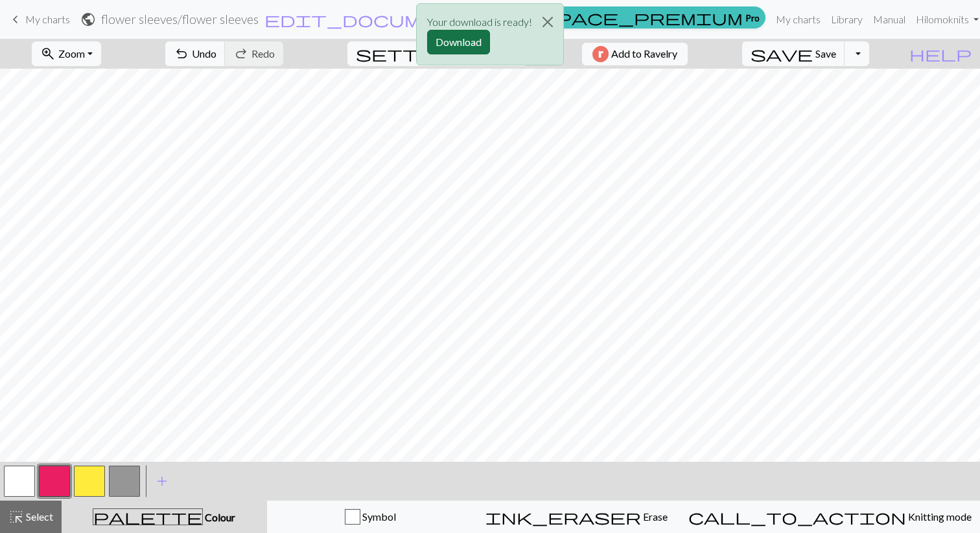
click at [468, 38] on button "Download" at bounding box center [458, 42] width 63 height 25
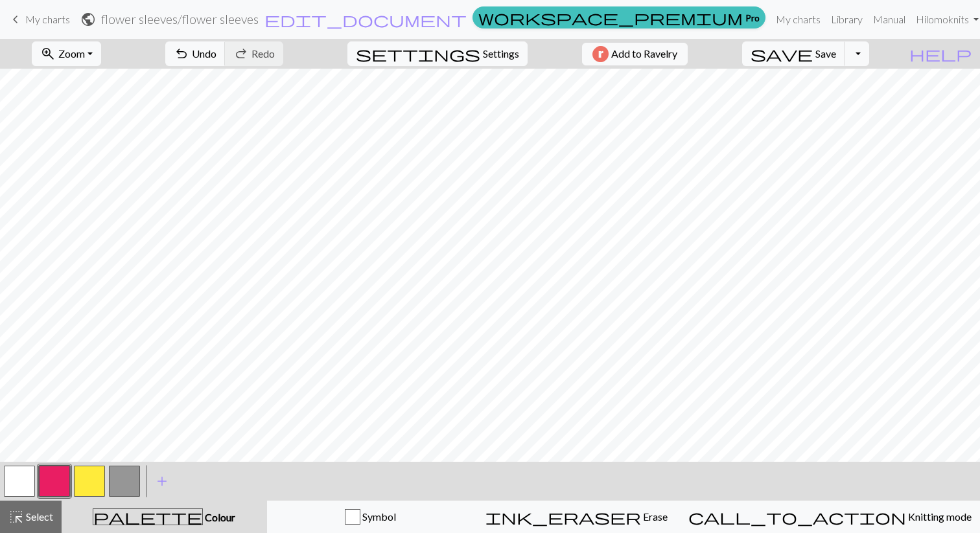
click at [21, 483] on button "button" at bounding box center [19, 481] width 31 height 31
click at [51, 480] on button "button" at bounding box center [54, 481] width 31 height 31
click at [83, 487] on button "button" at bounding box center [89, 481] width 31 height 31
click at [55, 480] on button "button" at bounding box center [54, 481] width 31 height 31
click at [26, 514] on span "Select" at bounding box center [38, 517] width 29 height 12
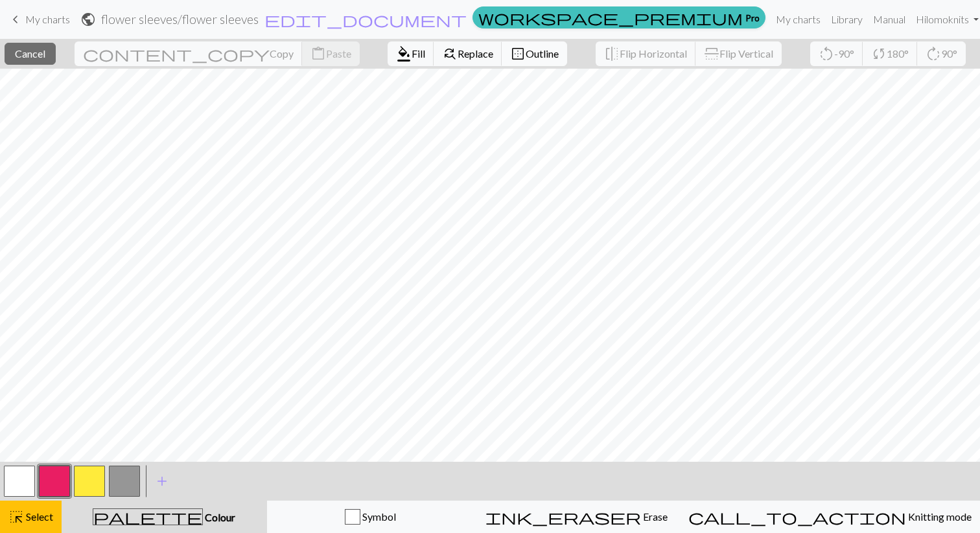
click at [526, 58] on span "Outline" at bounding box center [542, 53] width 33 height 12
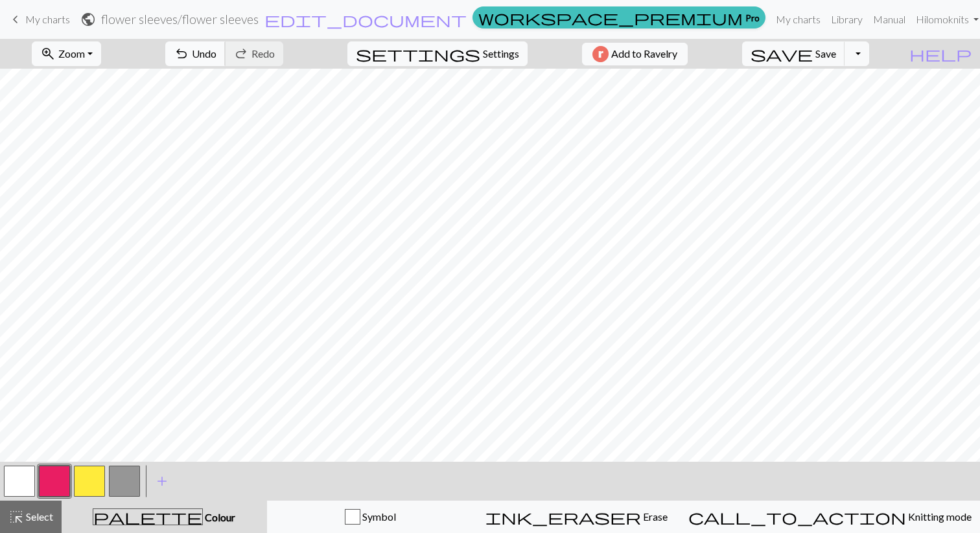
click at [189, 50] on span "undo" at bounding box center [182, 54] width 16 height 18
click at [26, 483] on button "button" at bounding box center [19, 481] width 31 height 31
click at [216, 51] on span "Undo" at bounding box center [204, 53] width 25 height 12
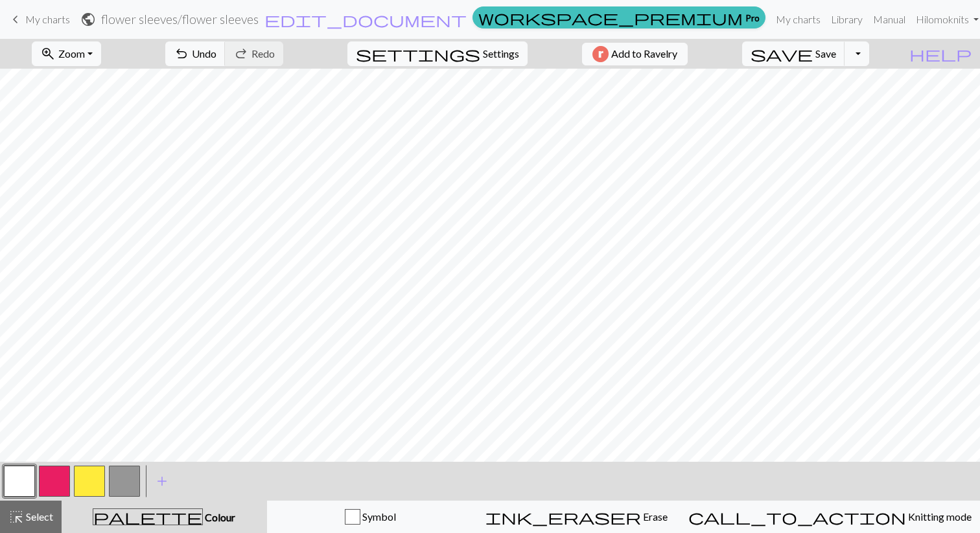
click at [54, 480] on button "button" at bounding box center [54, 481] width 31 height 31
click at [22, 484] on button "button" at bounding box center [19, 481] width 31 height 31
click at [44, 488] on button "button" at bounding box center [54, 481] width 31 height 31
click at [21, 483] on button "button" at bounding box center [19, 481] width 31 height 31
click at [56, 478] on button "button" at bounding box center [54, 481] width 31 height 31
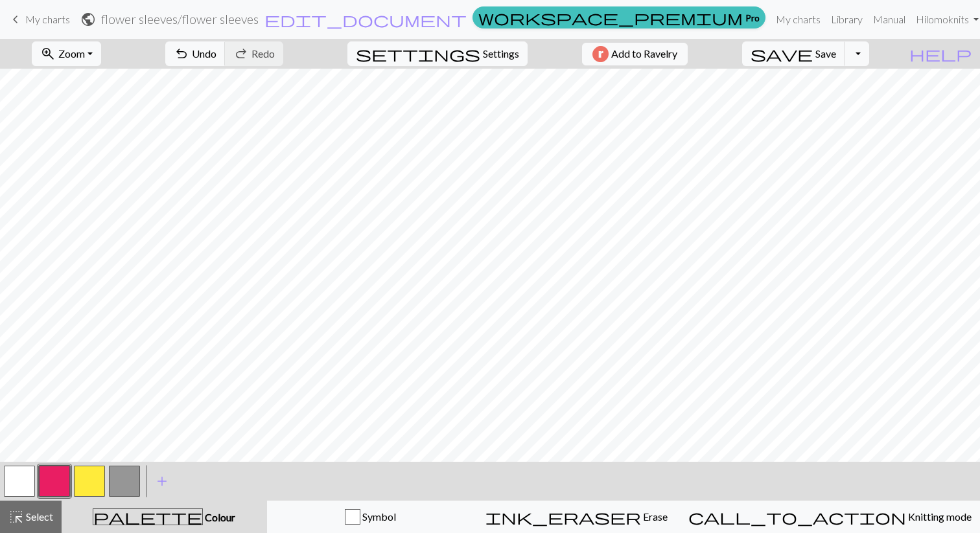
click at [25, 475] on button "button" at bounding box center [19, 481] width 31 height 31
click at [57, 482] on button "button" at bounding box center [54, 481] width 31 height 31
click at [21, 477] on button "button" at bounding box center [19, 481] width 31 height 31
click at [20, 481] on button "button" at bounding box center [19, 481] width 31 height 31
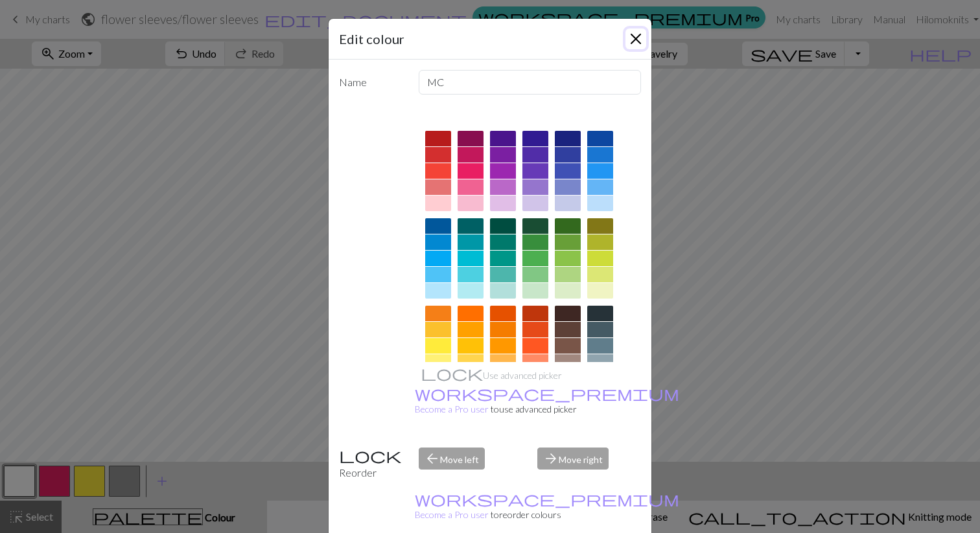
click at [633, 40] on button "Close" at bounding box center [635, 39] width 21 height 21
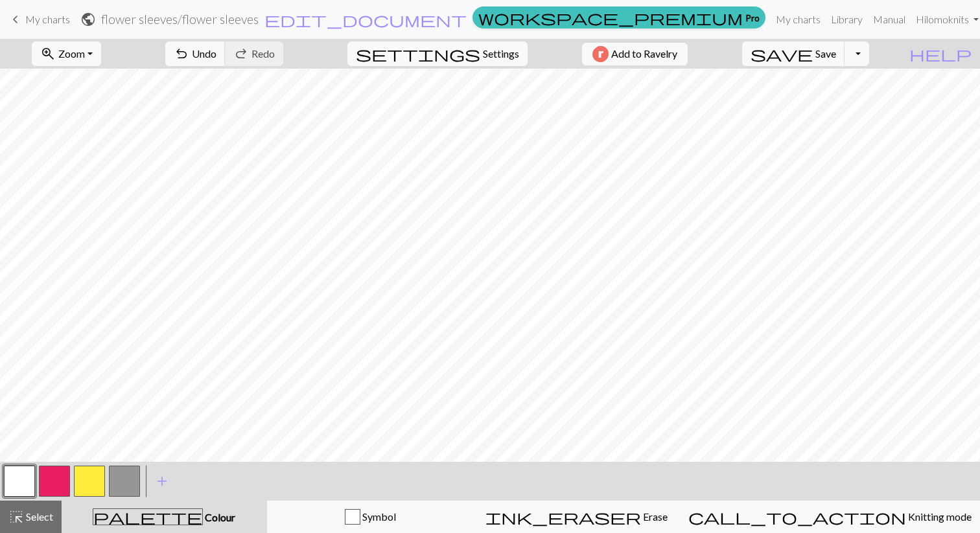
click at [53, 474] on button "button" at bounding box center [54, 481] width 31 height 31
click at [17, 482] on button "button" at bounding box center [19, 481] width 31 height 31
click at [52, 480] on button "button" at bounding box center [54, 481] width 31 height 31
click at [80, 482] on button "button" at bounding box center [89, 481] width 31 height 31
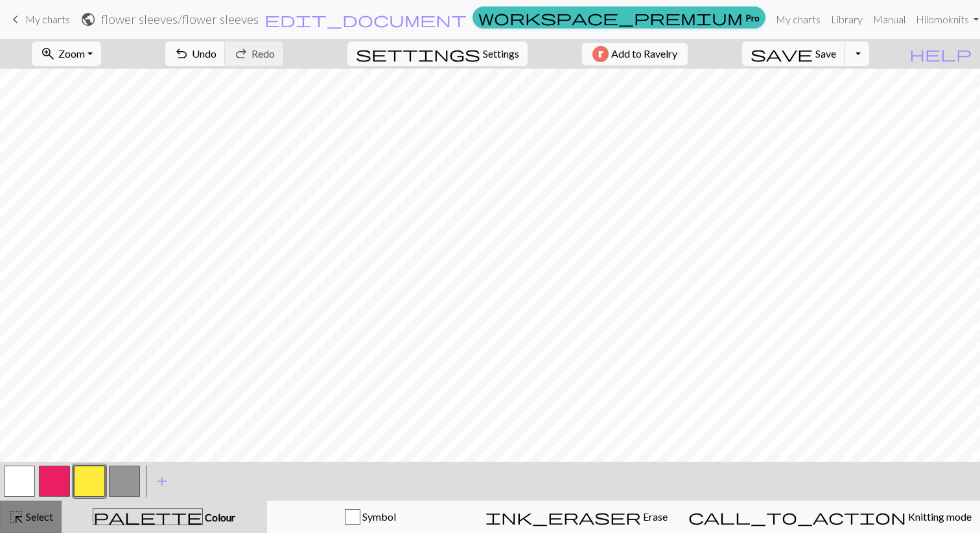
click at [28, 523] on div "highlight_alt Select Select" at bounding box center [30, 517] width 45 height 16
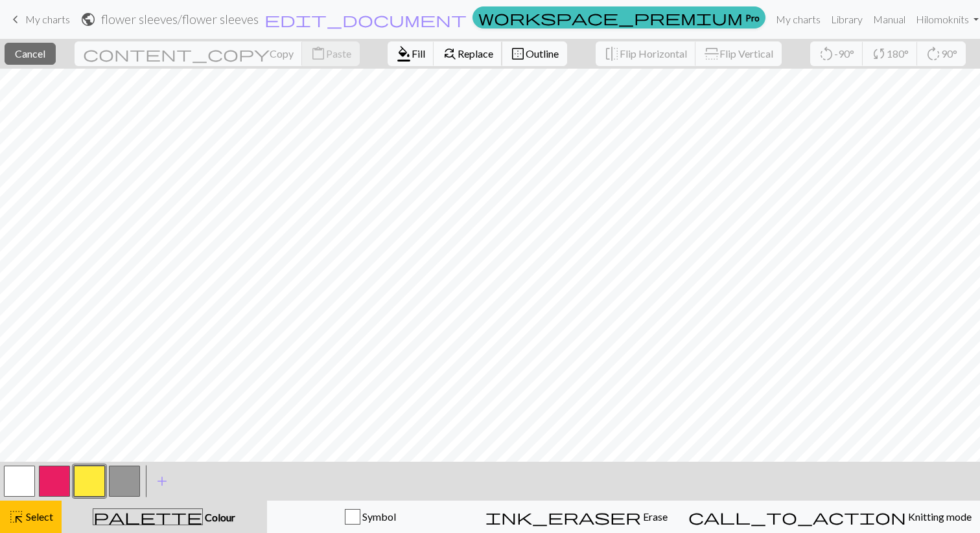
click at [458, 54] on span "Replace" at bounding box center [476, 53] width 36 height 12
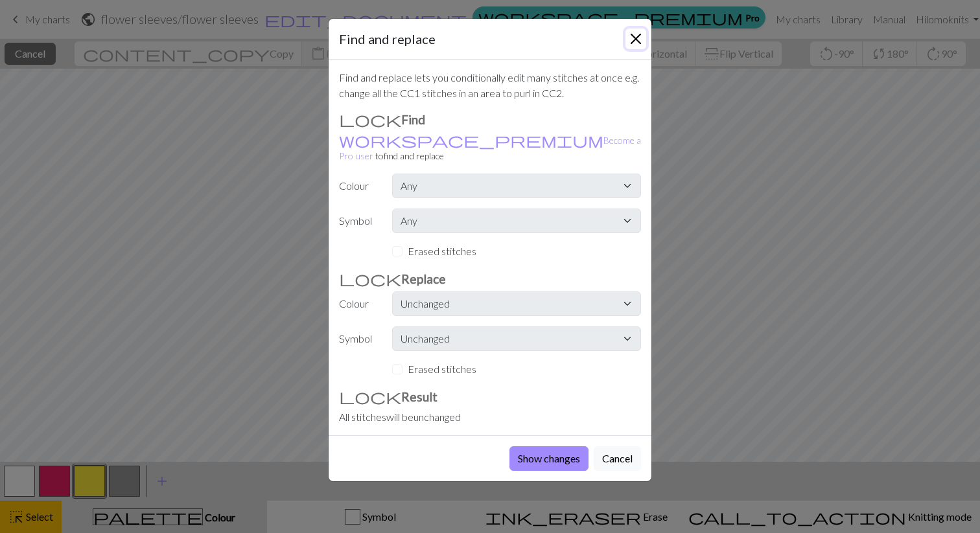
click at [633, 46] on button "Close" at bounding box center [635, 39] width 21 height 21
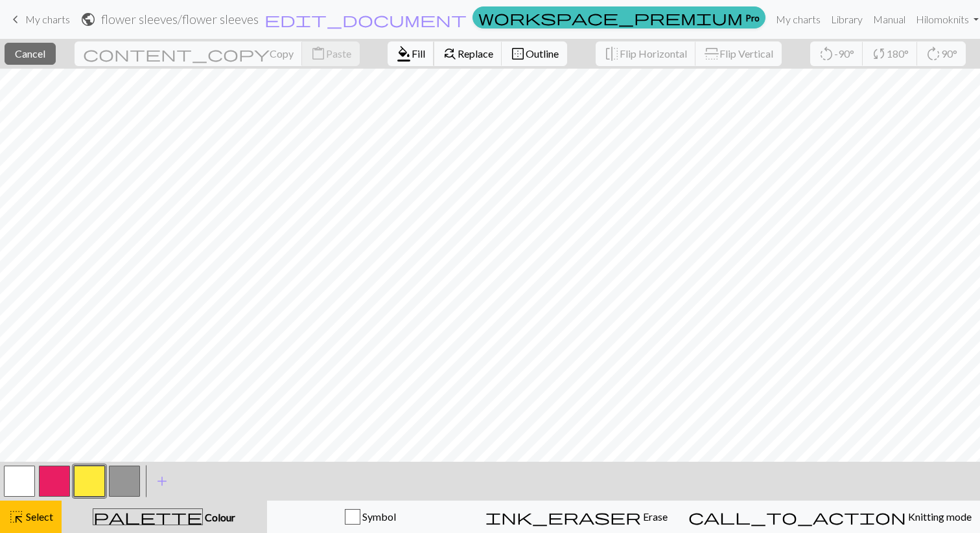
click at [396, 62] on span "format_color_fill" at bounding box center [404, 54] width 16 height 18
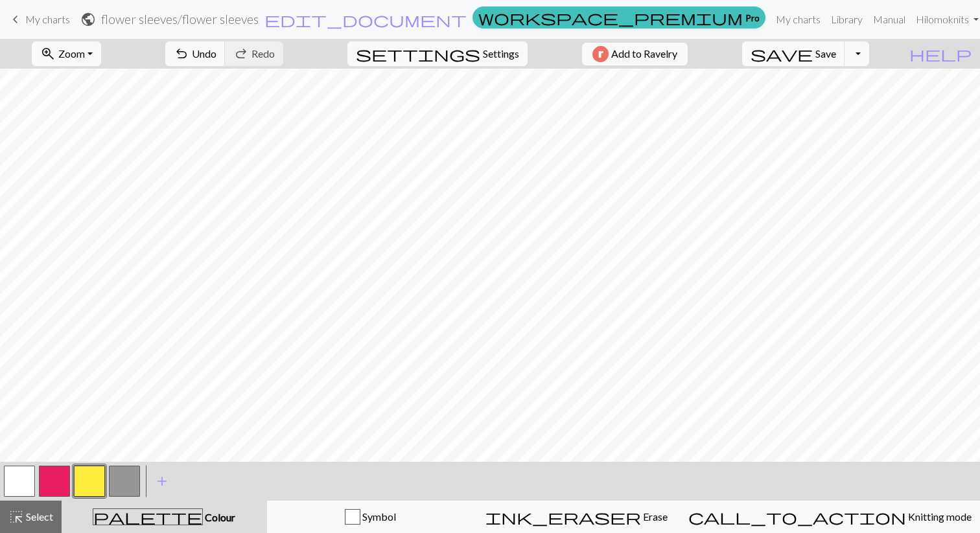
click at [20, 482] on button "button" at bounding box center [19, 481] width 31 height 31
click at [43, 515] on span "Select" at bounding box center [38, 517] width 29 height 12
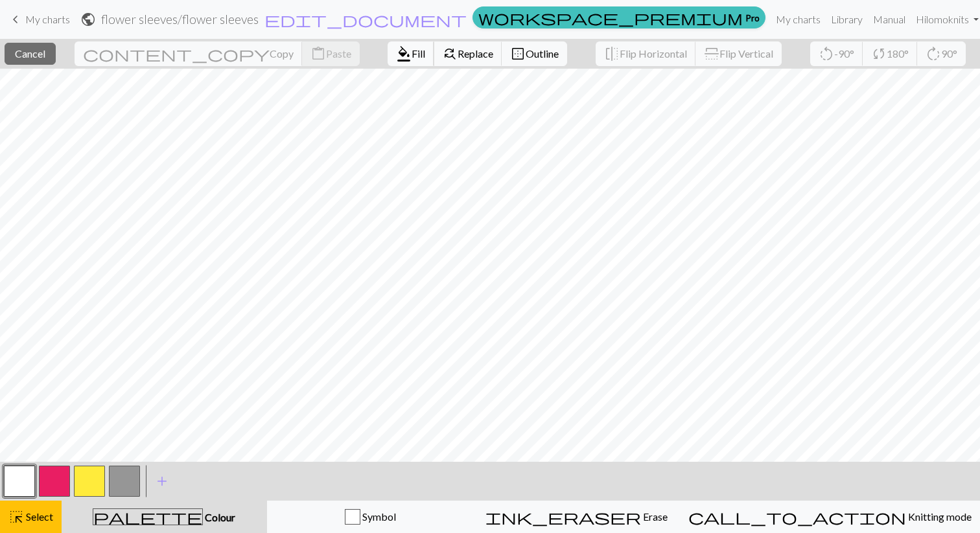
click at [396, 62] on span "format_color_fill" at bounding box center [404, 54] width 16 height 18
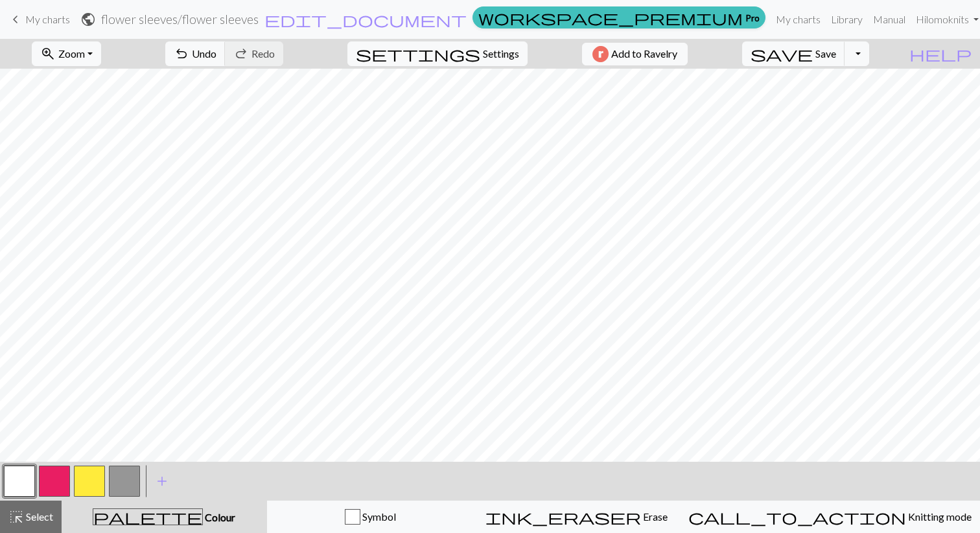
click at [56, 482] on button "button" at bounding box center [54, 481] width 31 height 31
click at [16, 485] on button "button" at bounding box center [19, 481] width 31 height 31
click at [226, 62] on button "undo Undo Undo" at bounding box center [195, 53] width 60 height 25
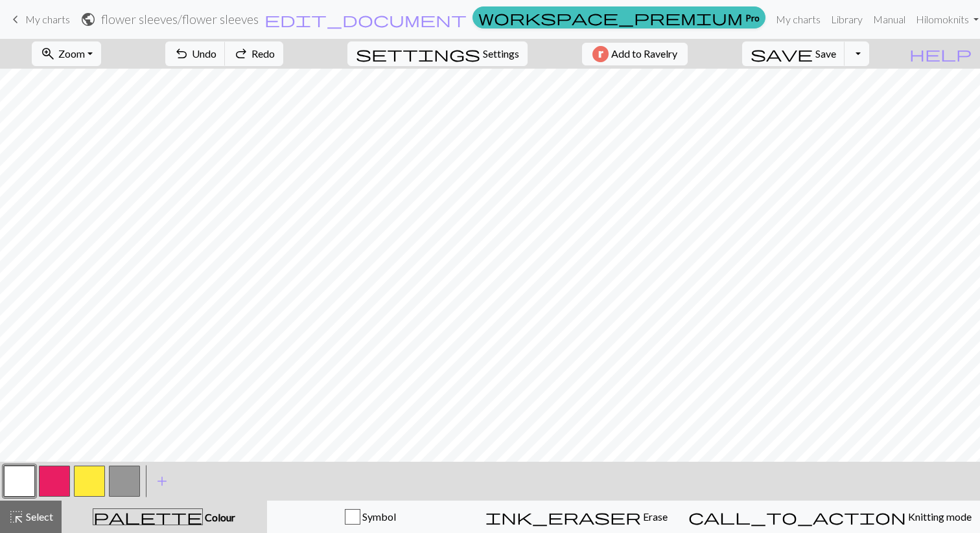
click at [54, 481] on button "button" at bounding box center [54, 481] width 31 height 31
click at [10, 491] on button "button" at bounding box center [19, 481] width 31 height 31
click at [57, 483] on button "button" at bounding box center [54, 481] width 31 height 31
click at [189, 56] on span "undo" at bounding box center [182, 54] width 16 height 18
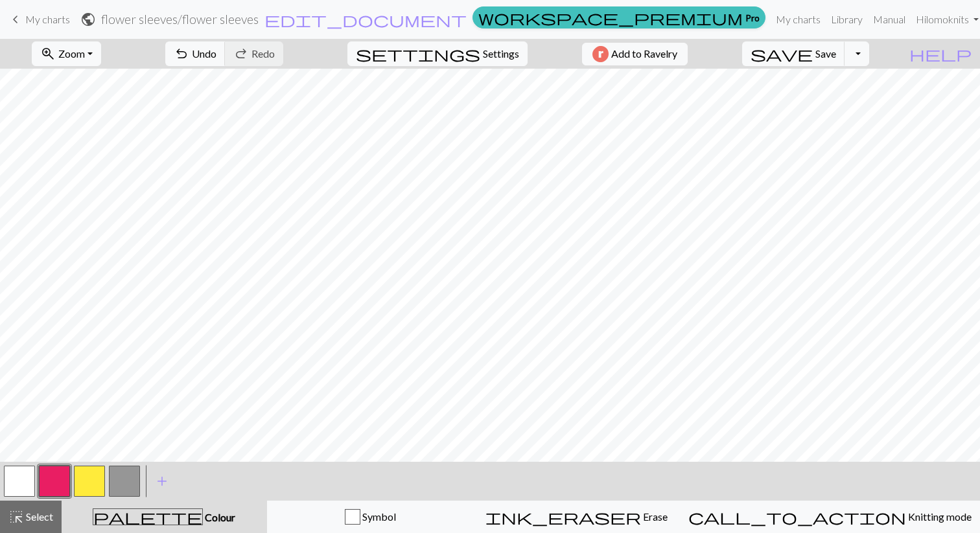
click at [27, 480] on button "button" at bounding box center [19, 481] width 31 height 31
click at [49, 482] on button "button" at bounding box center [54, 481] width 31 height 31
click at [21, 481] on button "button" at bounding box center [19, 481] width 31 height 31
click at [49, 479] on button "button" at bounding box center [54, 481] width 31 height 31
click at [29, 480] on button "button" at bounding box center [19, 481] width 31 height 31
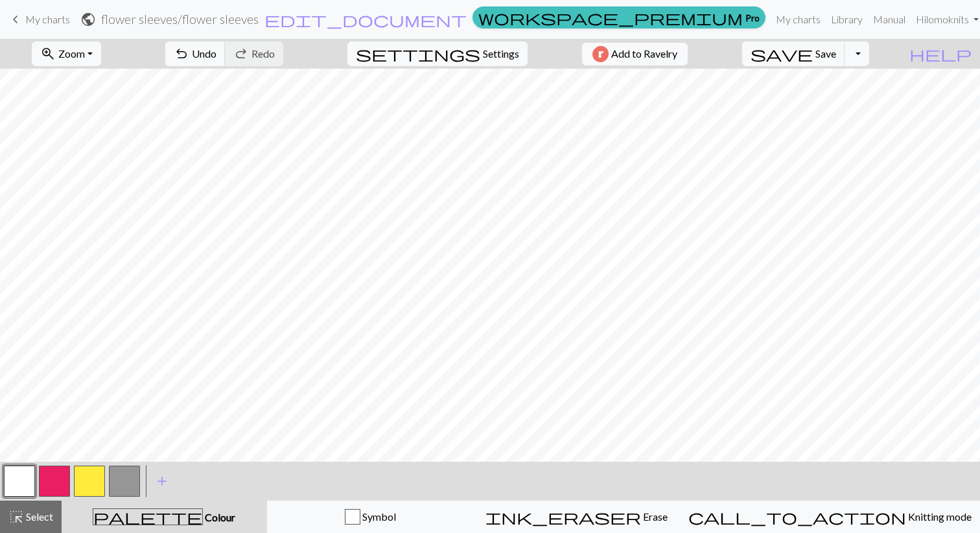
click at [56, 483] on button "button" at bounding box center [54, 481] width 31 height 31
click at [91, 474] on button "button" at bounding box center [89, 481] width 31 height 31
click at [46, 477] on button "button" at bounding box center [54, 481] width 31 height 31
click at [14, 479] on button "button" at bounding box center [19, 481] width 31 height 31
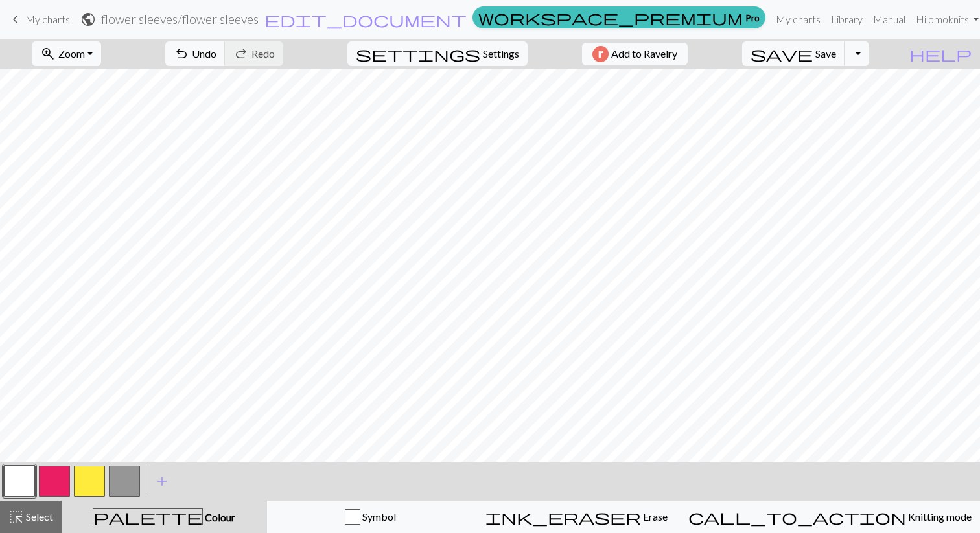
click at [58, 484] on button "button" at bounding box center [54, 481] width 31 height 31
click at [10, 480] on button "button" at bounding box center [19, 481] width 31 height 31
click at [58, 482] on button "button" at bounding box center [54, 481] width 31 height 31
click at [82, 483] on button "button" at bounding box center [89, 481] width 31 height 31
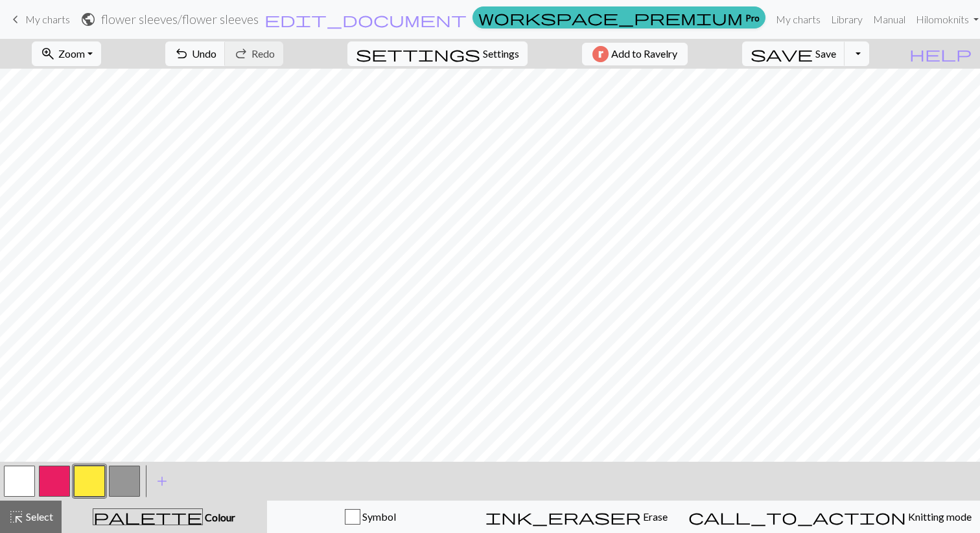
click at [54, 482] on button "button" at bounding box center [54, 481] width 31 height 31
click at [87, 482] on button "button" at bounding box center [89, 481] width 31 height 31
click at [54, 479] on button "button" at bounding box center [54, 481] width 31 height 31
click at [13, 481] on button "button" at bounding box center [19, 481] width 31 height 31
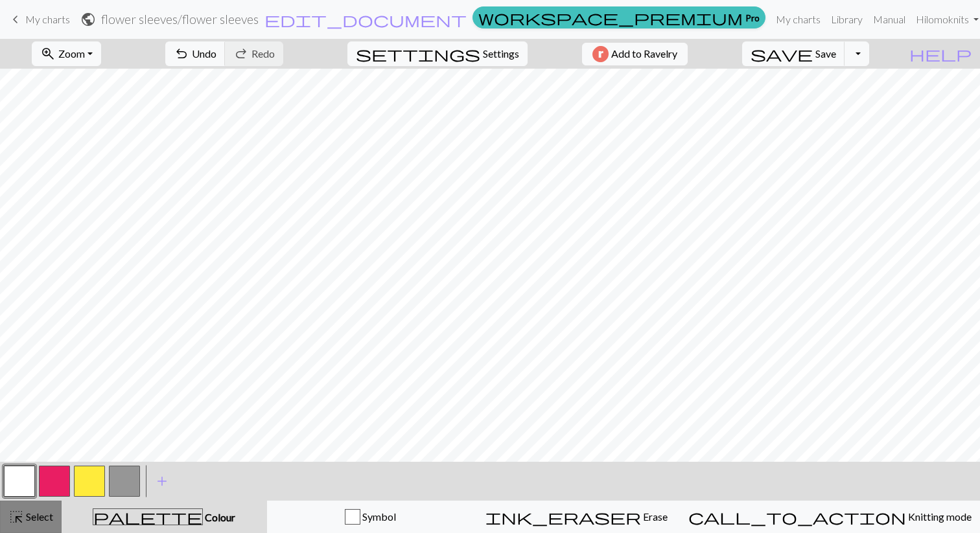
click at [36, 520] on span "Select" at bounding box center [38, 517] width 29 height 12
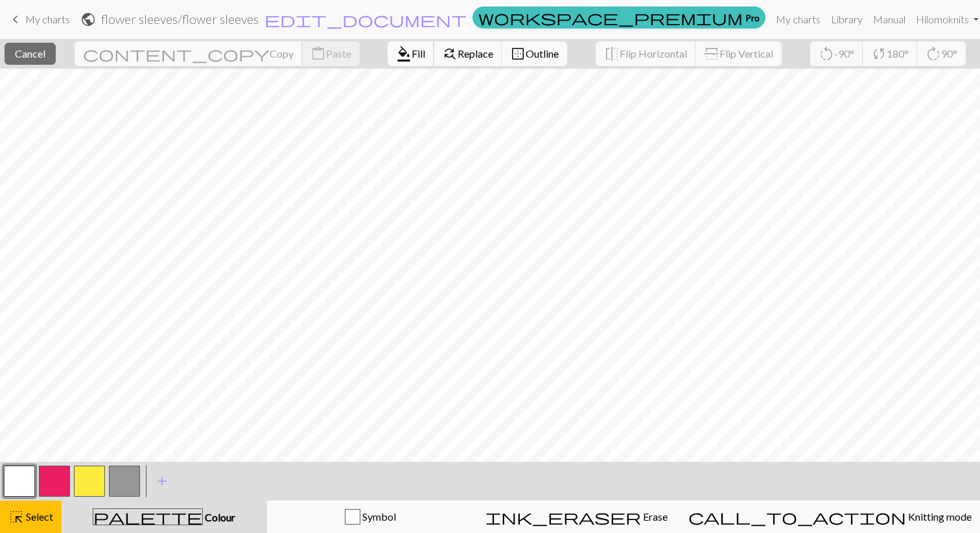
click at [396, 52] on span "format_color_fill" at bounding box center [404, 54] width 16 height 18
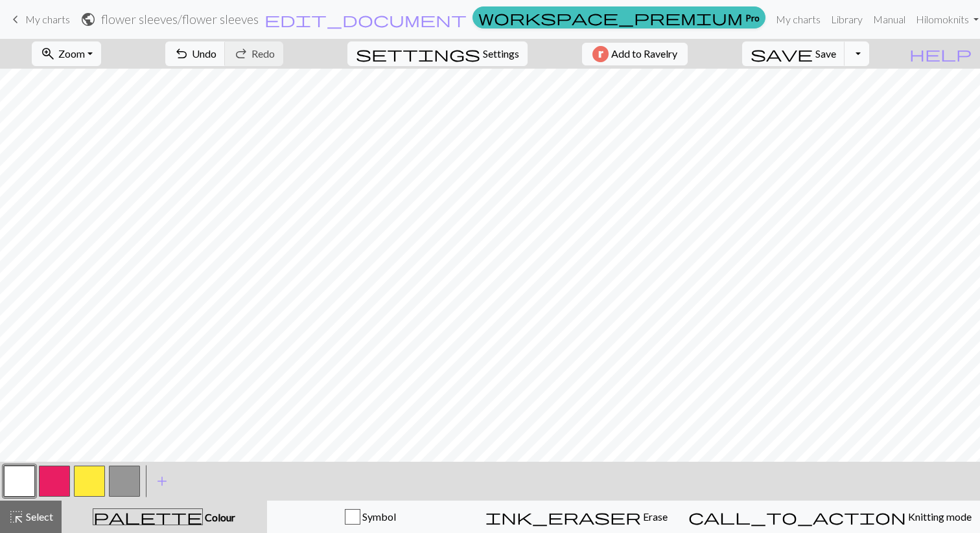
click at [869, 58] on button "Toggle Dropdown" at bounding box center [856, 53] width 25 height 25
click at [864, 106] on button "save_alt Download" at bounding box center [762, 103] width 214 height 21
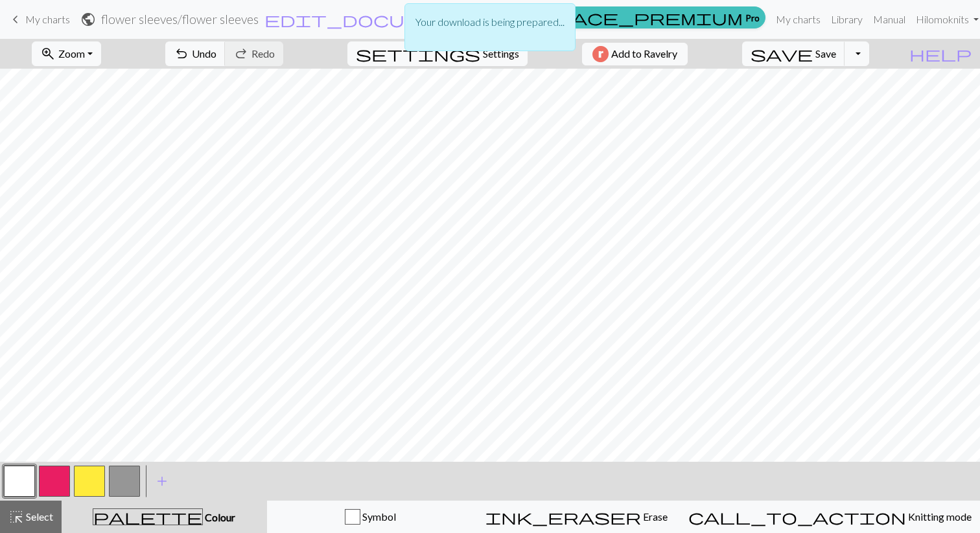
click at [839, 56] on div "Your download is being prepared..." at bounding box center [490, 31] width 980 height 62
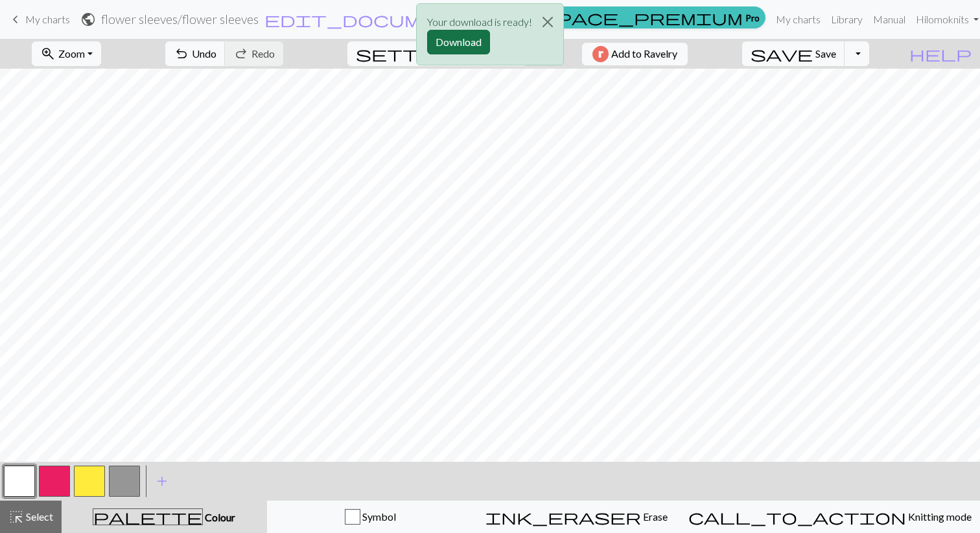
click at [470, 38] on button "Download" at bounding box center [458, 42] width 63 height 25
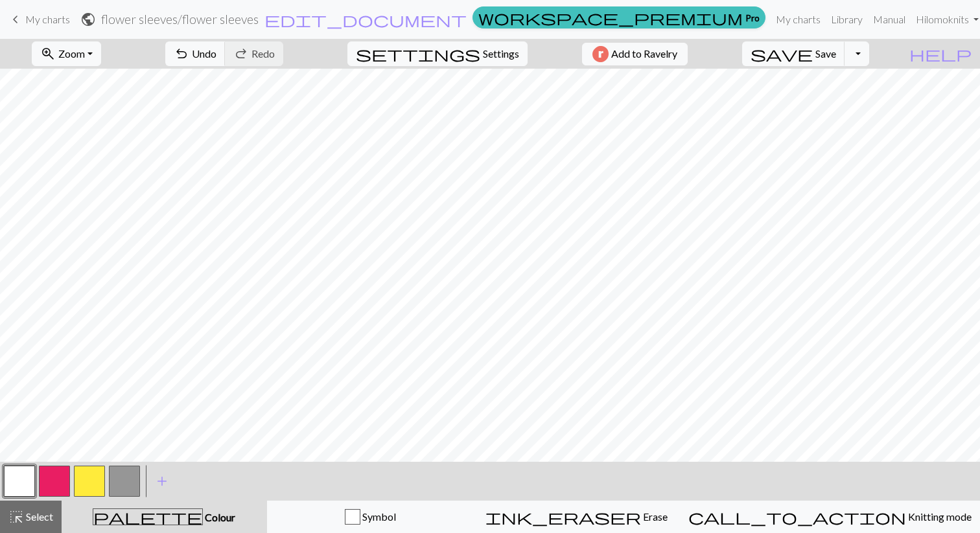
click at [56, 476] on button "button" at bounding box center [54, 481] width 31 height 31
click at [189, 52] on span "undo" at bounding box center [182, 54] width 16 height 18
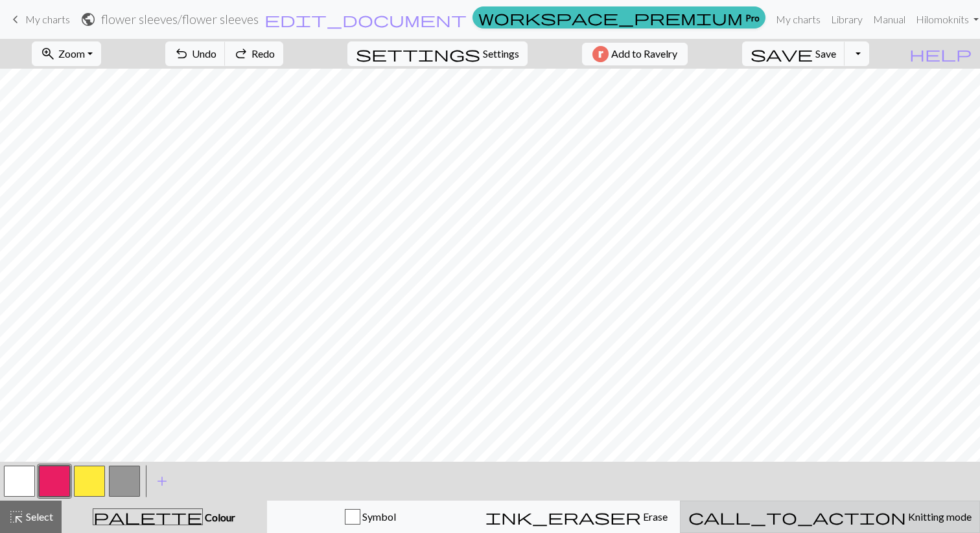
click at [906, 520] on span "Knitting mode" at bounding box center [938, 517] width 65 height 12
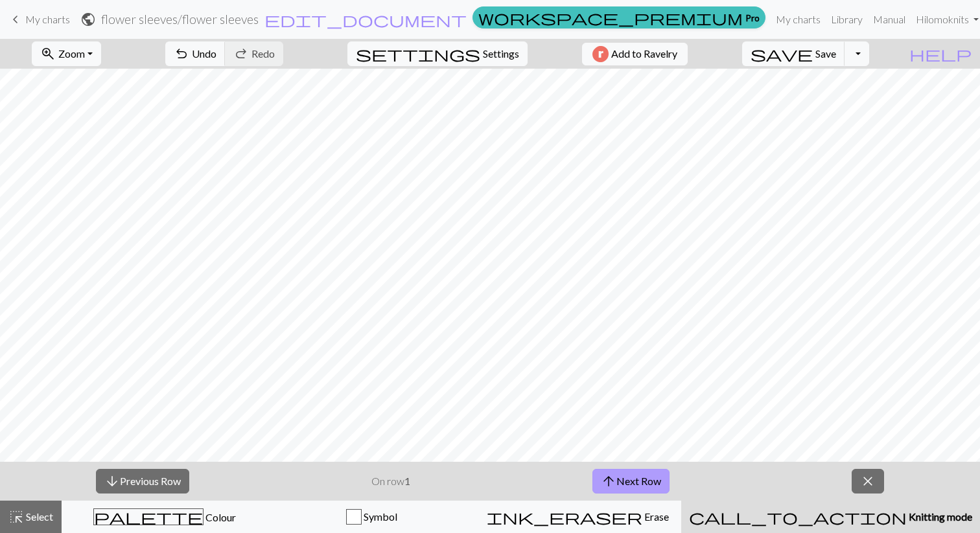
click at [638, 486] on button "arrow_upward Next Row" at bounding box center [630, 481] width 77 height 25
click at [642, 487] on button "arrow_upward Next Row" at bounding box center [630, 481] width 77 height 25
click at [85, 55] on span "Zoom" at bounding box center [71, 53] width 27 height 12
click at [96, 106] on button "Fit width" at bounding box center [83, 103] width 102 height 21
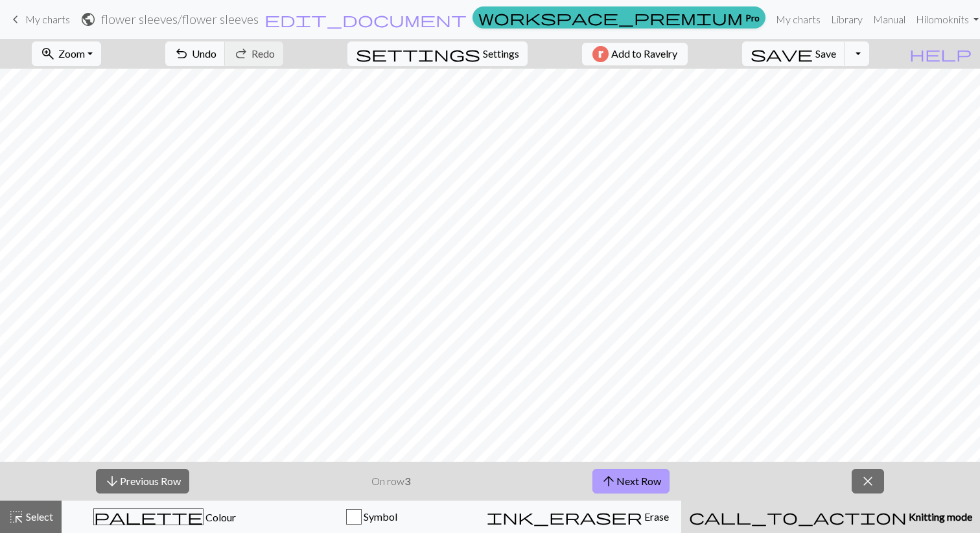
click at [629, 483] on button "arrow_upward Next Row" at bounding box center [630, 481] width 77 height 25
click at [627, 481] on button "arrow_upward Next Row" at bounding box center [630, 481] width 77 height 25
click at [639, 477] on button "arrow_upward Next Row" at bounding box center [630, 481] width 77 height 25
click at [630, 478] on button "arrow_upward Next Row" at bounding box center [630, 481] width 77 height 25
click at [642, 472] on button "arrow_upward Next Row" at bounding box center [630, 481] width 77 height 25
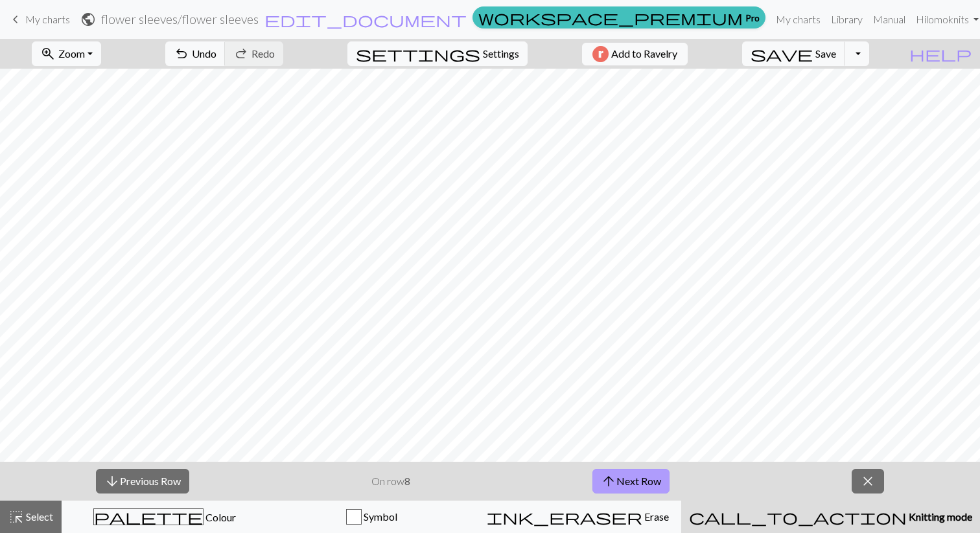
click at [623, 477] on button "arrow_upward Next Row" at bounding box center [630, 481] width 77 height 25
click at [634, 479] on button "arrow_upward Next Row" at bounding box center [630, 481] width 77 height 25
click at [609, 488] on span "arrow_upward" at bounding box center [611, 481] width 16 height 18
click at [645, 485] on button "arrow_upward Next Row" at bounding box center [632, 481] width 77 height 25
click at [645, 482] on button "arrow_upward Next Row" at bounding box center [632, 481] width 77 height 25
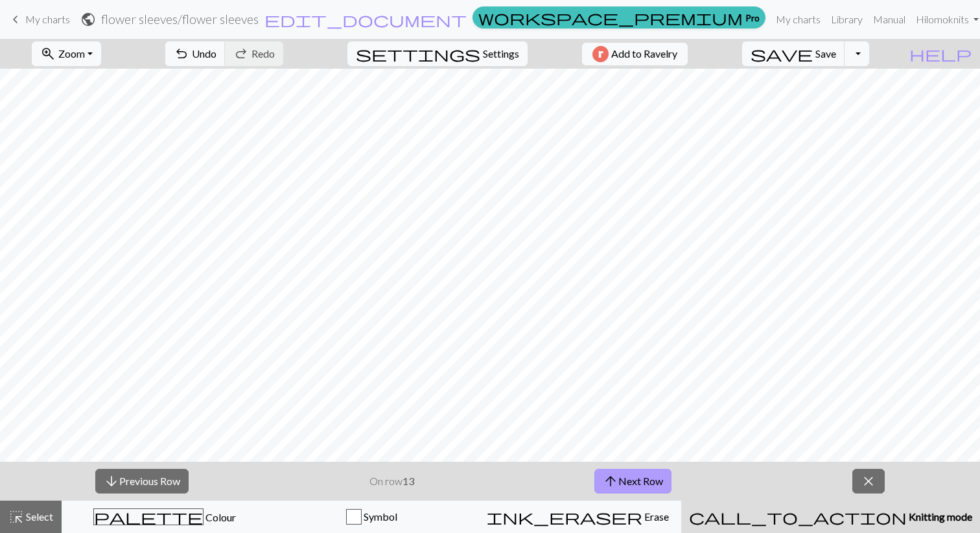
click at [627, 483] on button "arrow_upward Next Row" at bounding box center [632, 481] width 77 height 25
click at [631, 476] on button "arrow_upward Next Row" at bounding box center [632, 481] width 77 height 25
click at [633, 478] on button "arrow_upward Next Row" at bounding box center [632, 481] width 77 height 25
click at [634, 483] on button "arrow_upward Next Row" at bounding box center [632, 481] width 77 height 25
click at [642, 483] on button "arrow_upward Next Row" at bounding box center [632, 481] width 77 height 25
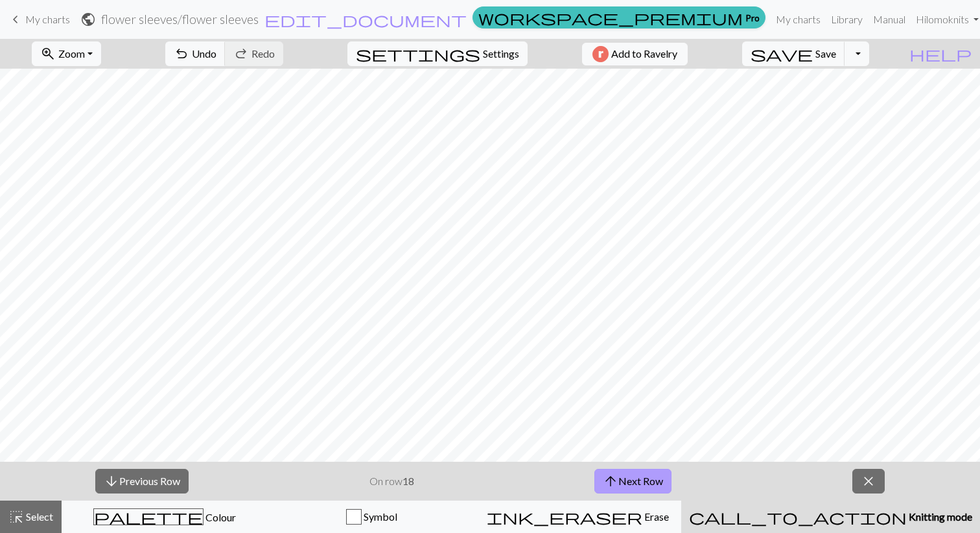
click at [625, 483] on button "arrow_upward Next Row" at bounding box center [632, 481] width 77 height 25
click at [623, 485] on button "arrow_upward Next Row" at bounding box center [632, 481] width 77 height 25
click at [623, 482] on button "arrow_upward Next Row" at bounding box center [632, 481] width 77 height 25
click at [625, 482] on button "arrow_upward Next Row" at bounding box center [632, 481] width 77 height 25
click at [631, 481] on button "arrow_upward Next Row" at bounding box center [632, 481] width 77 height 25
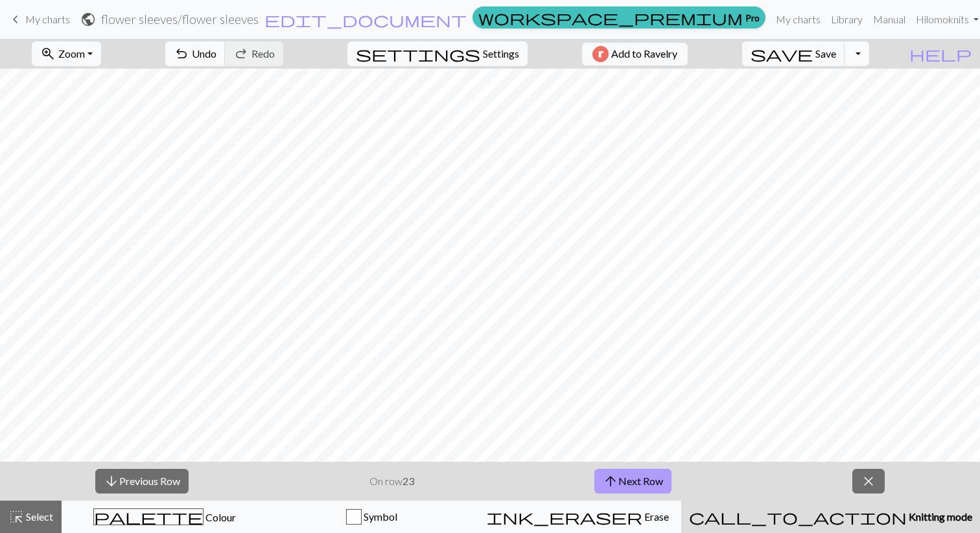
click at [632, 484] on button "arrow_upward Next Row" at bounding box center [632, 481] width 77 height 25
click at [673, 482] on div "arrow_downward Previous Row On row 24 arrow_upward Next Row close" at bounding box center [490, 481] width 980 height 39
click at [652, 483] on button "arrow_upward Next Row" at bounding box center [632, 481] width 77 height 25
click at [647, 480] on button "arrow_upward Next Row" at bounding box center [632, 481] width 77 height 25
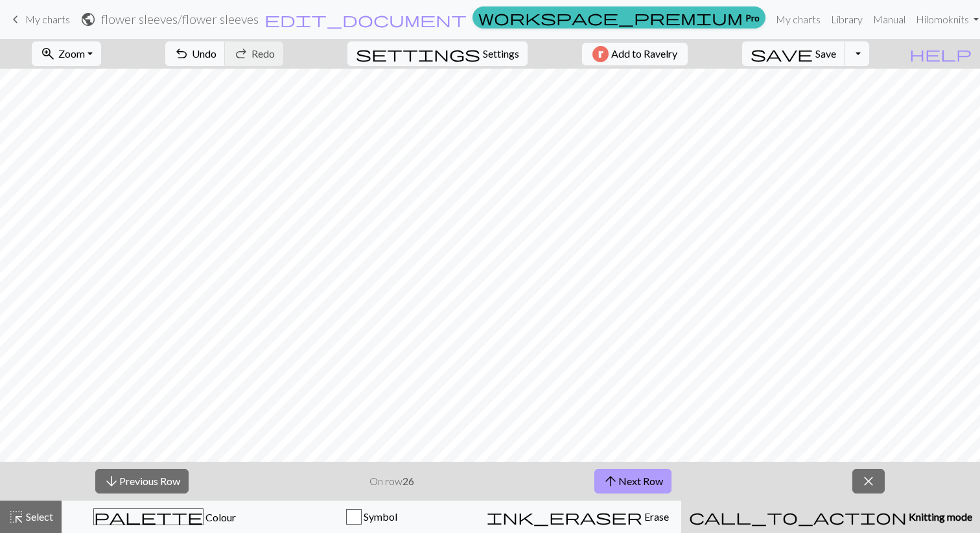
click at [653, 477] on button "arrow_upward Next Row" at bounding box center [632, 481] width 77 height 25
